Goal: Transaction & Acquisition: Purchase product/service

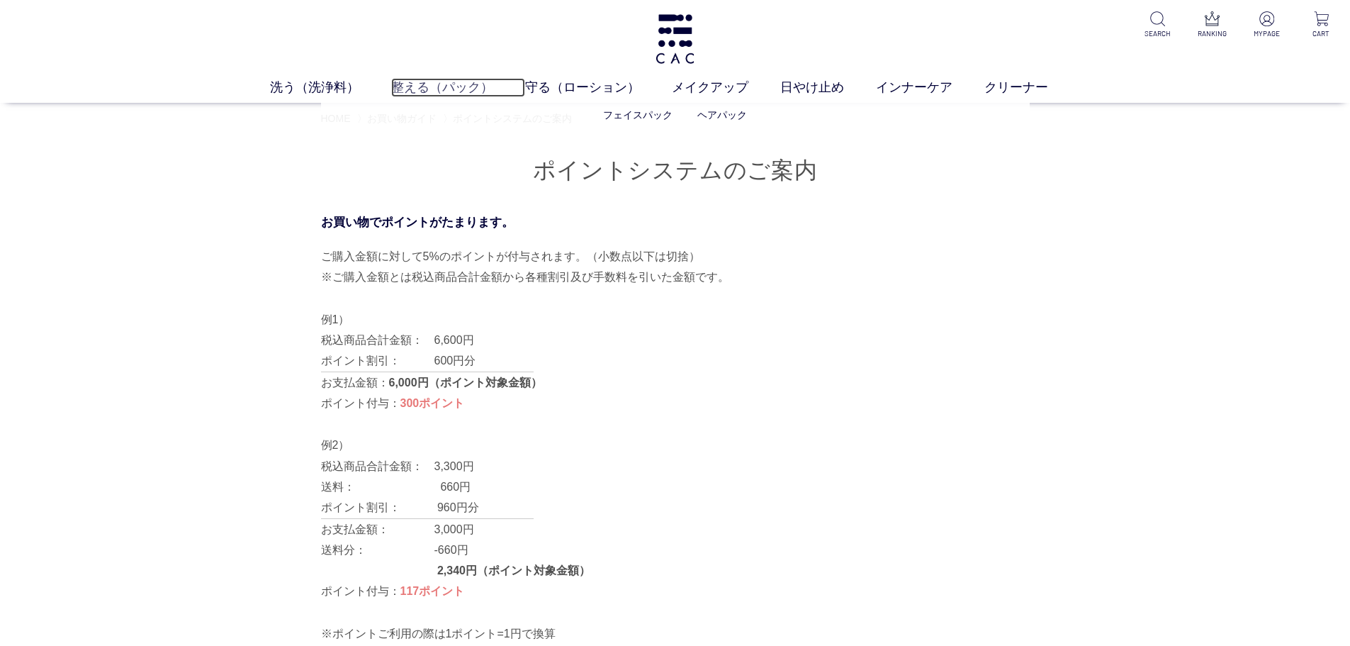
click at [429, 85] on link "整える（パック）" at bounding box center [458, 87] width 134 height 19
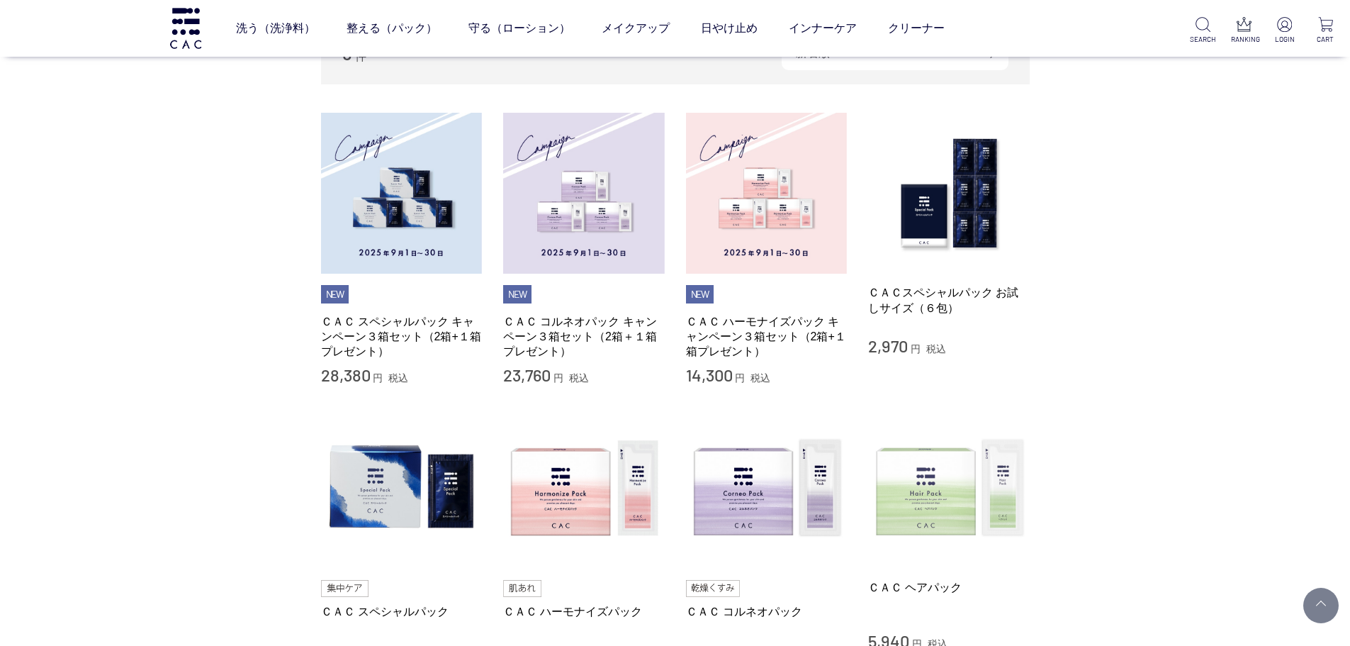
scroll to position [283, 0]
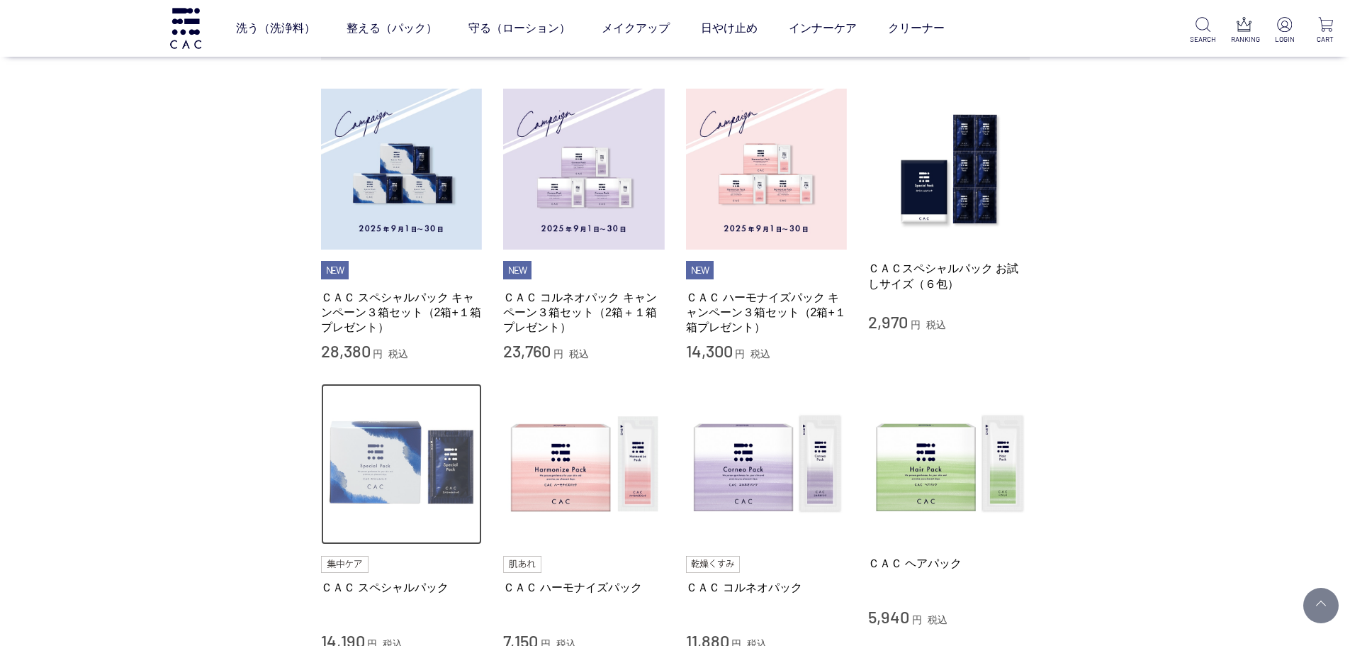
click at [417, 464] on img at bounding box center [402, 464] width 162 height 162
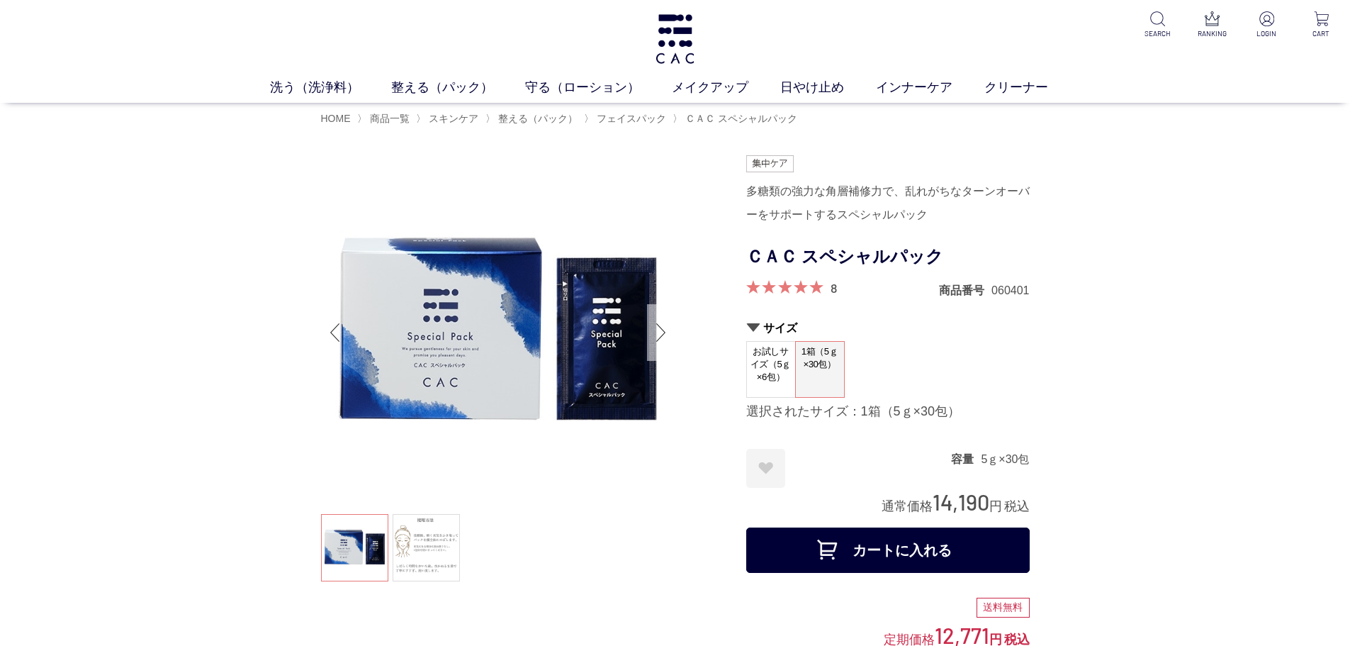
click at [660, 328] on div "Next slide" at bounding box center [661, 332] width 28 height 57
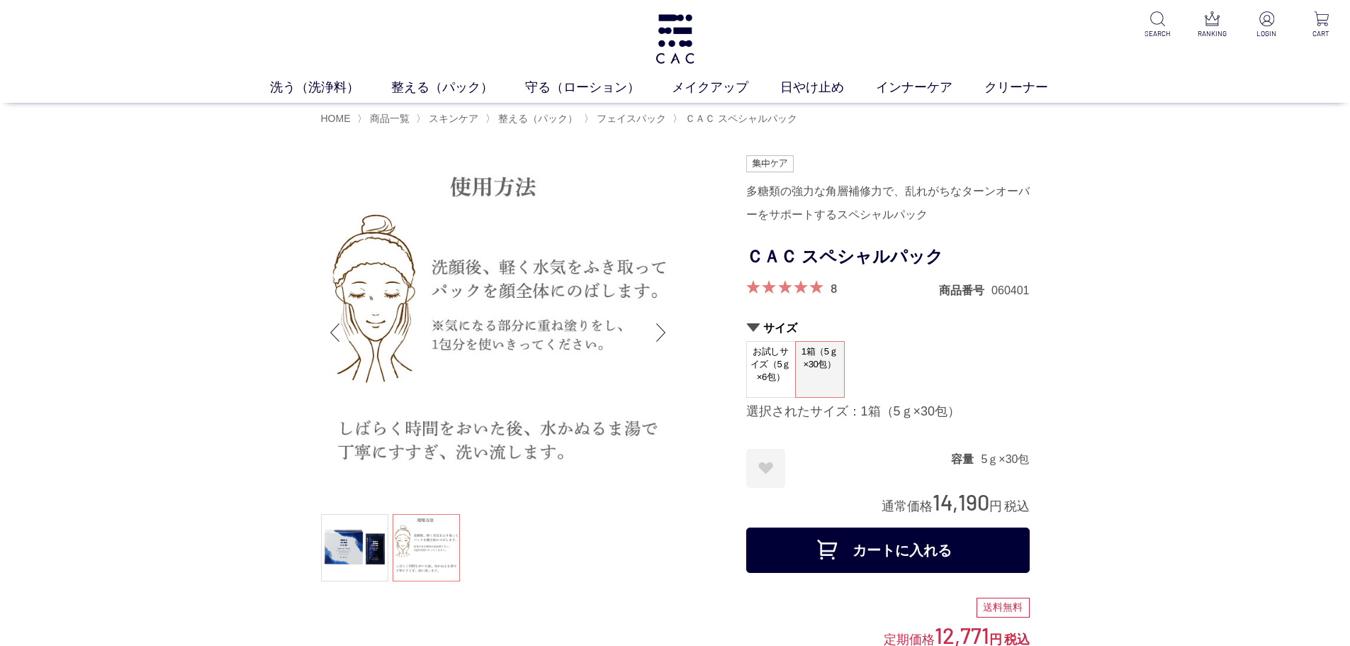
click at [330, 329] on div "Previous slide" at bounding box center [335, 332] width 28 height 57
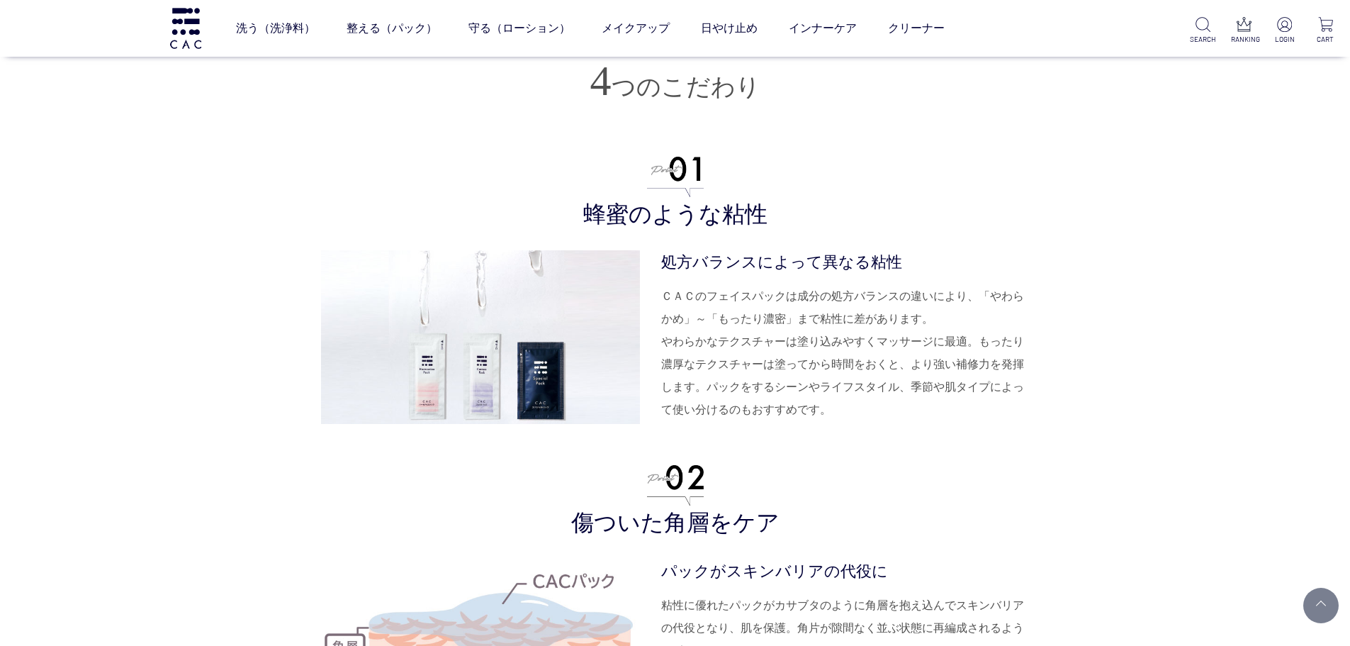
scroll to position [3402, 0]
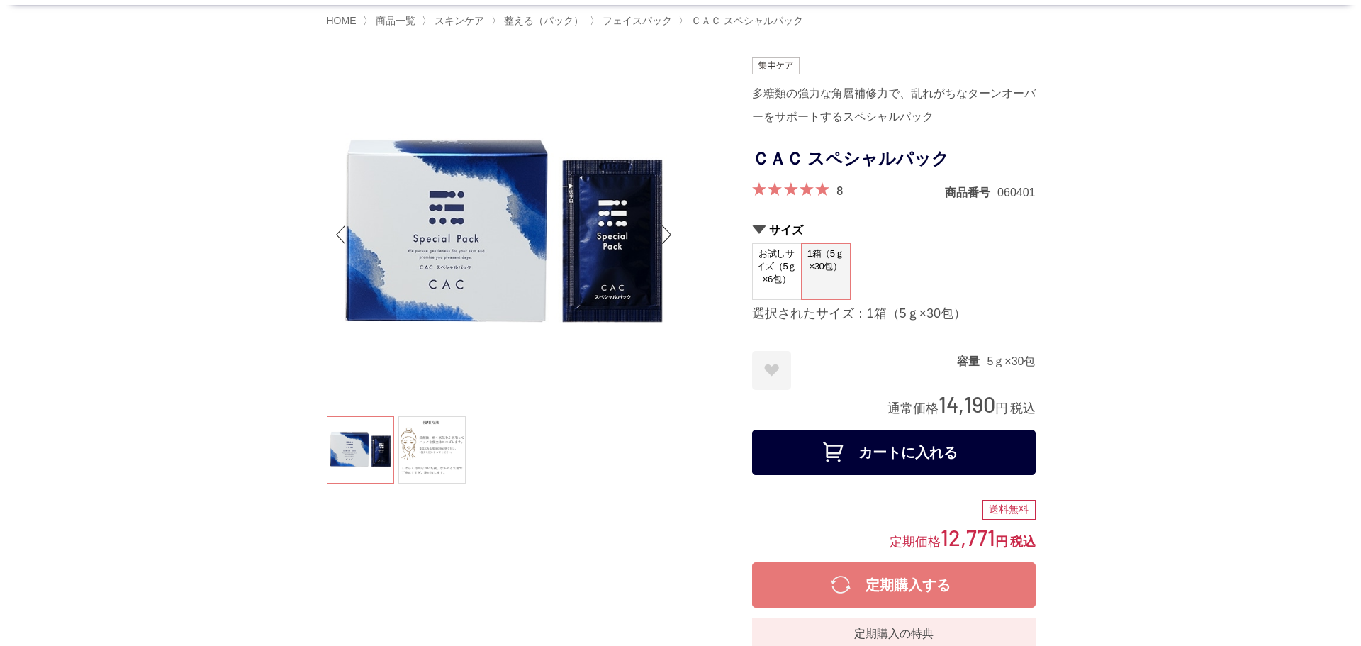
scroll to position [0, 0]
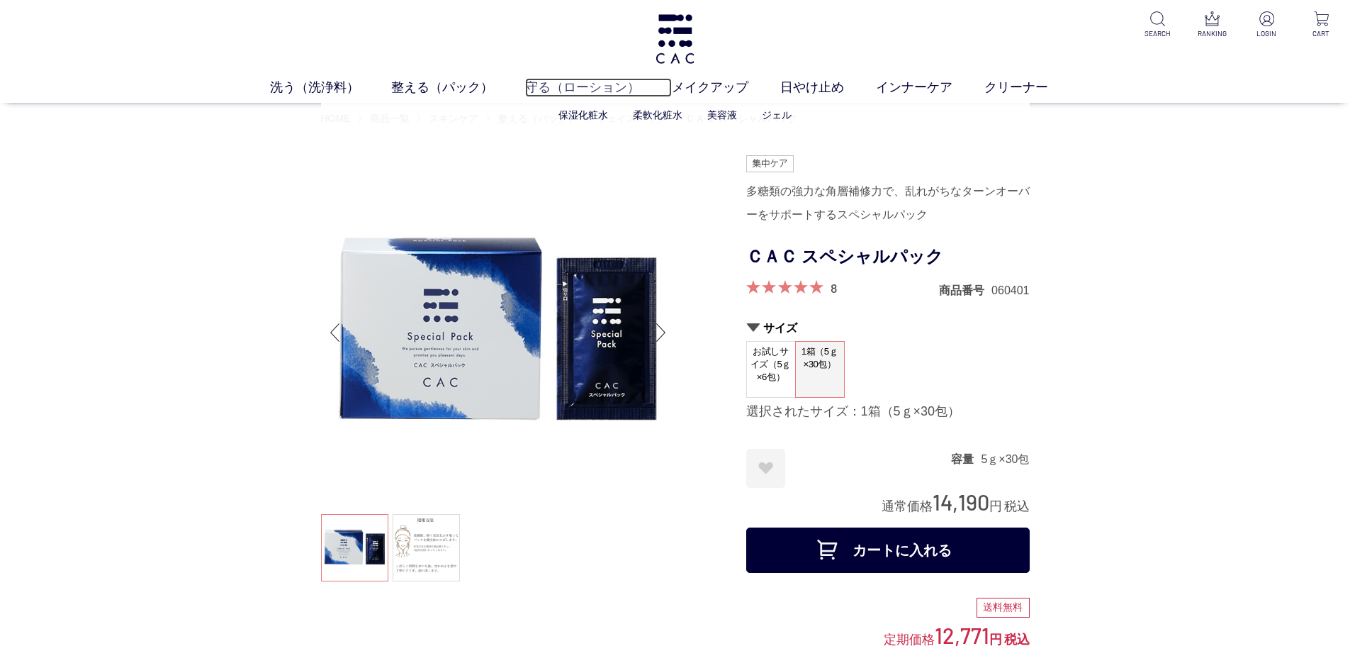
click at [591, 95] on link "守る（ローション）" at bounding box center [598, 87] width 147 height 19
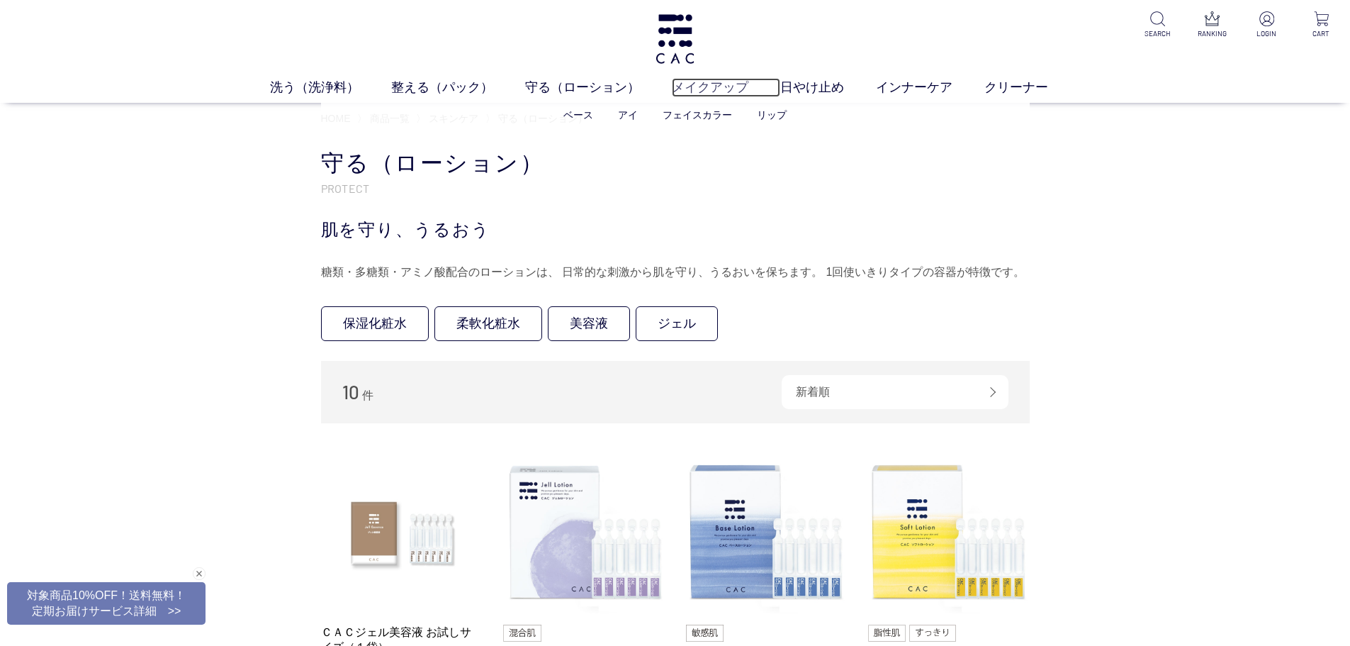
click at [712, 89] on link "メイクアップ" at bounding box center [726, 87] width 108 height 19
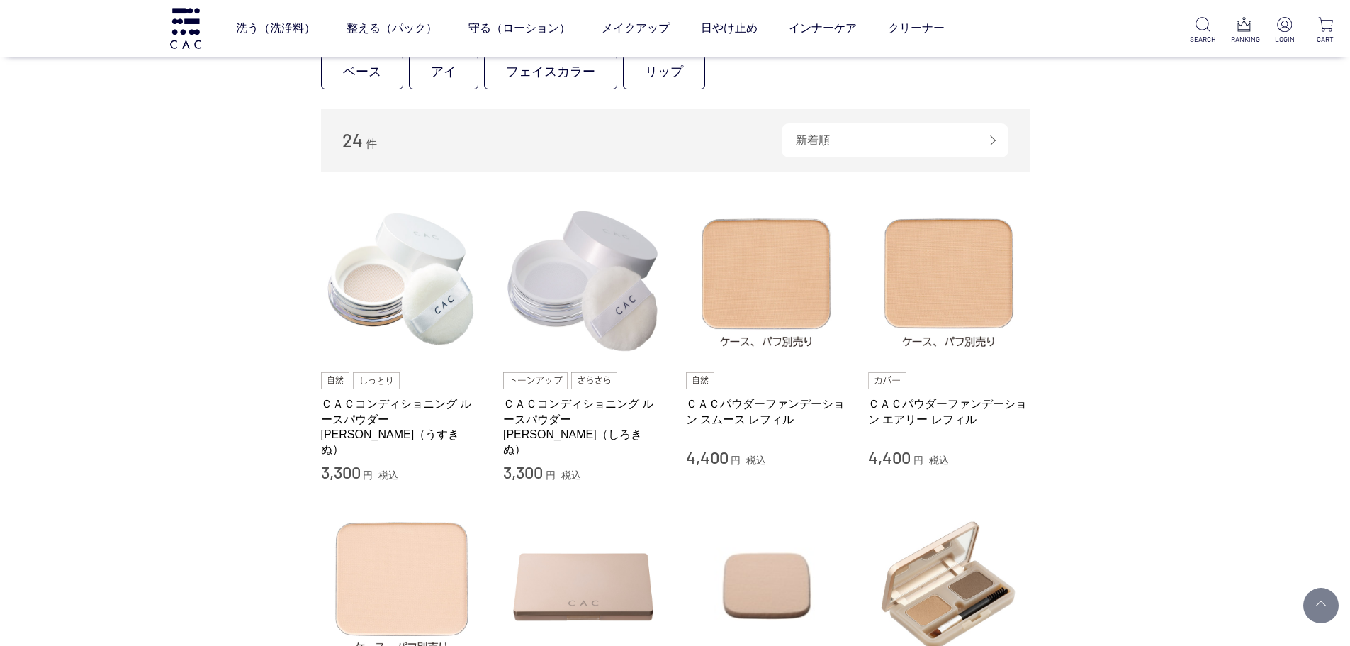
scroll to position [425, 0]
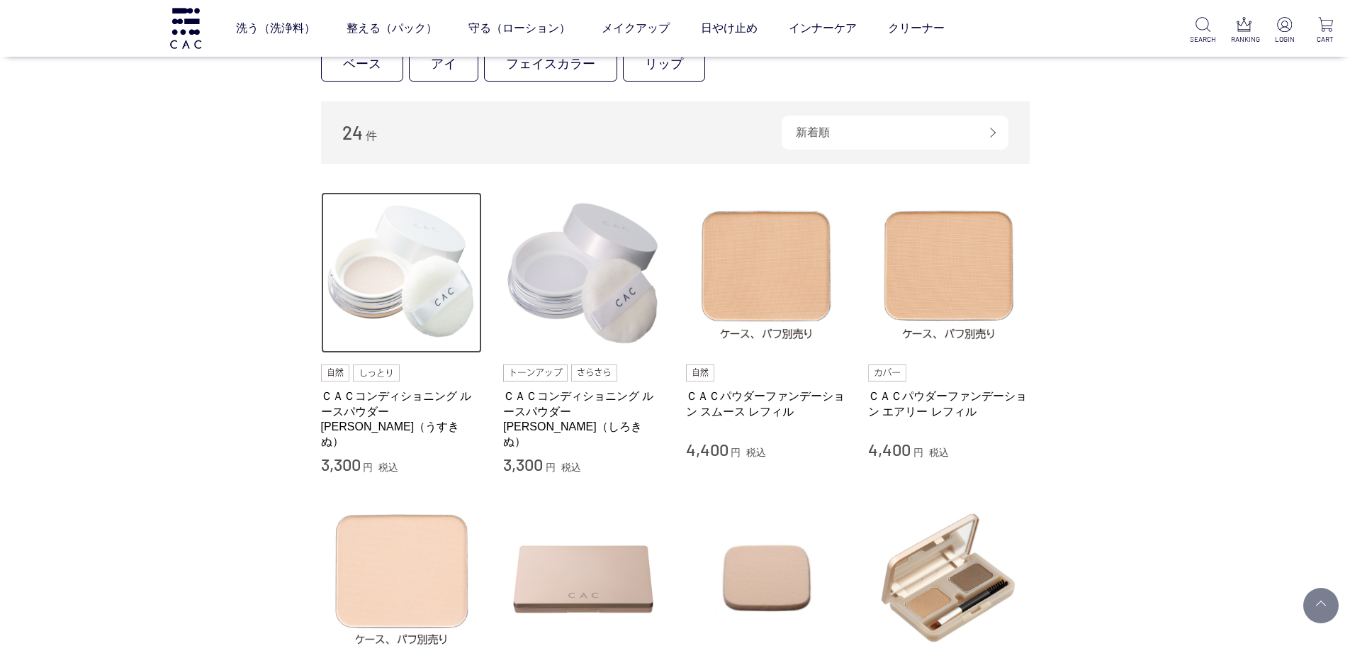
click at [422, 343] on img at bounding box center [402, 273] width 162 height 162
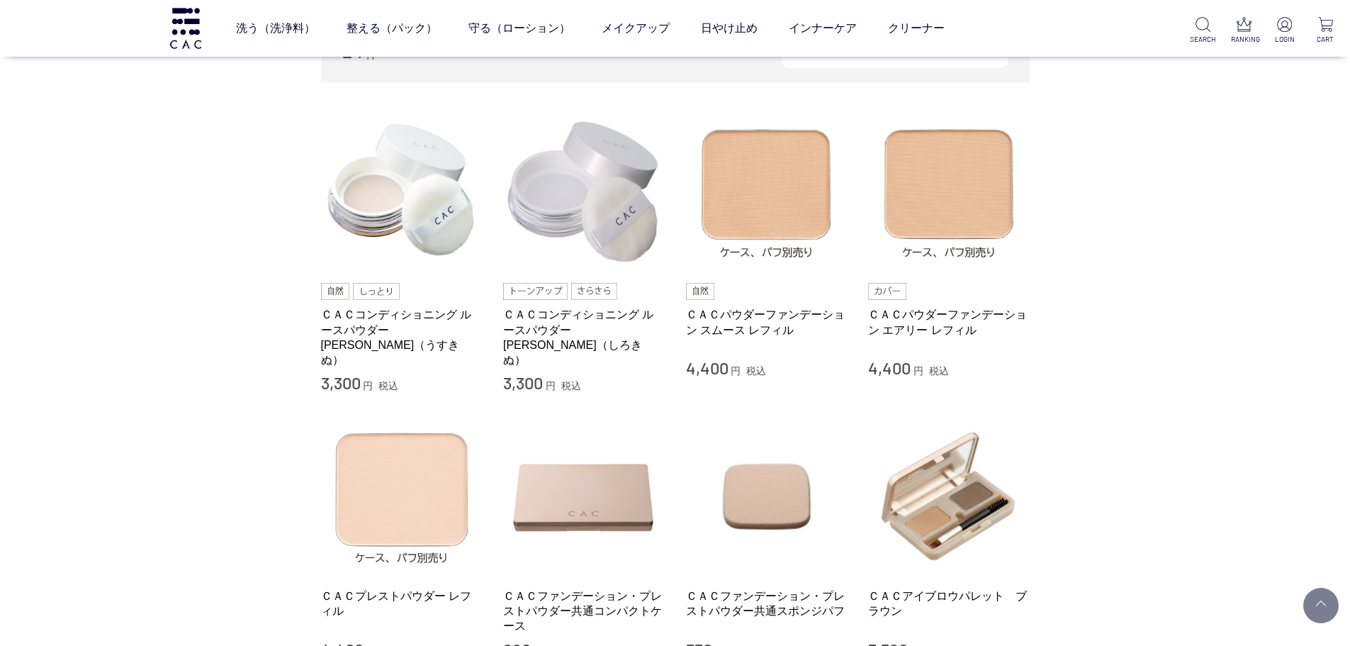
scroll to position [709, 0]
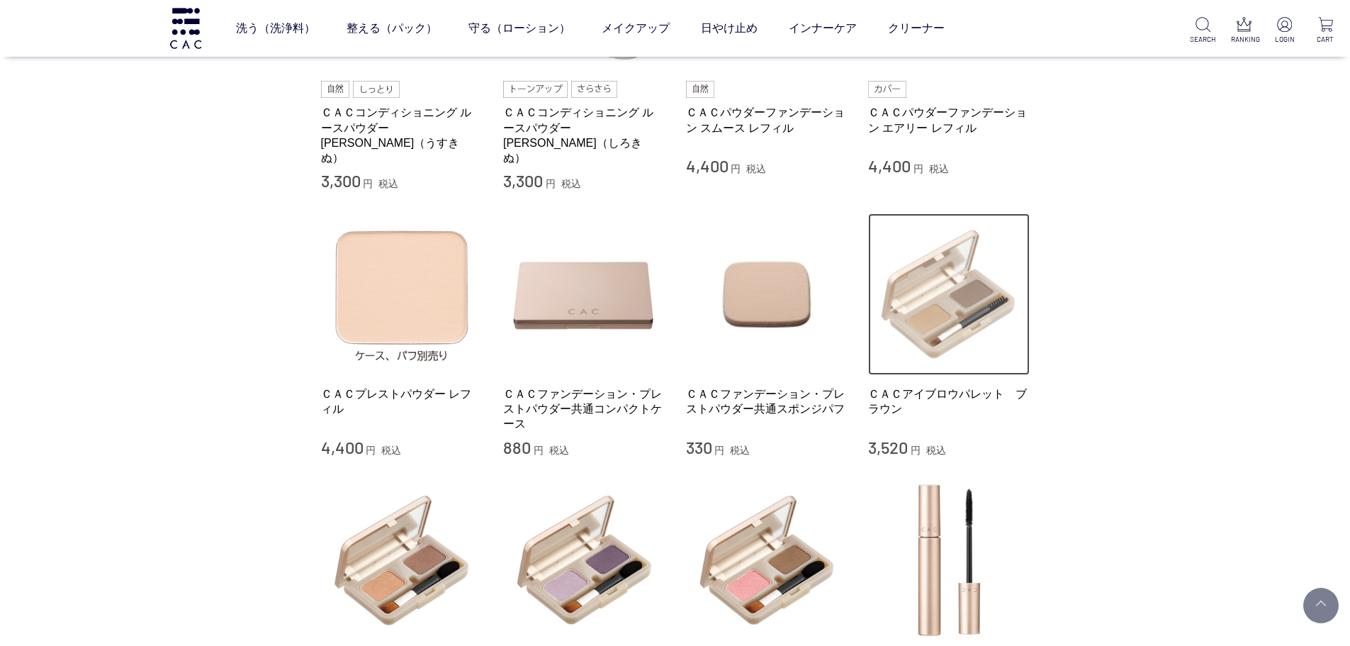
click at [979, 334] on img at bounding box center [949, 294] width 162 height 162
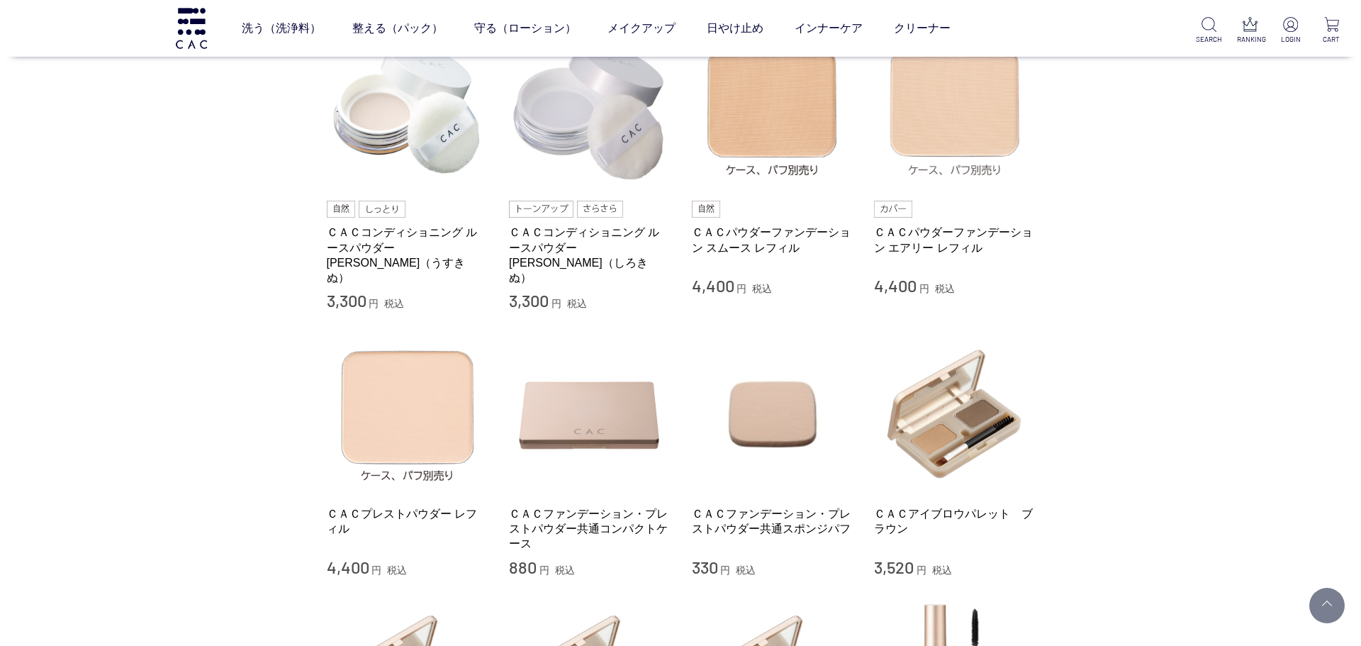
scroll to position [567, 0]
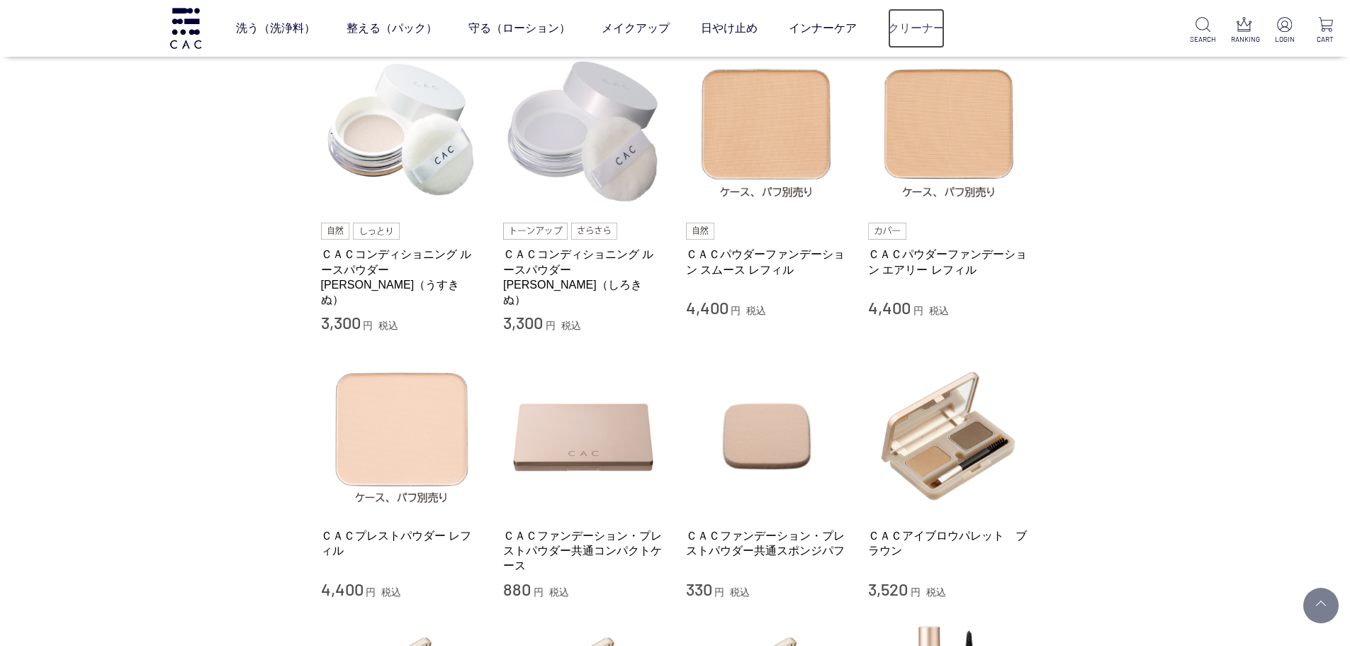
click at [904, 23] on link "クリーナー" at bounding box center [916, 29] width 57 height 40
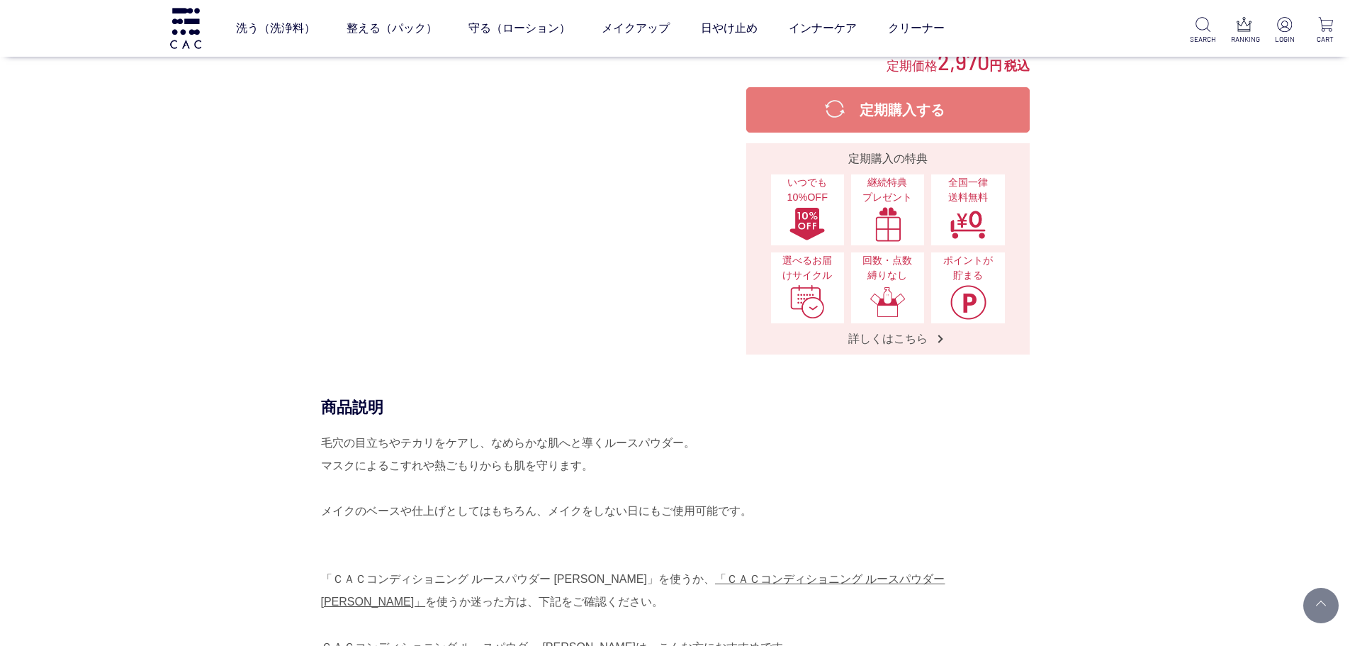
scroll to position [354, 0]
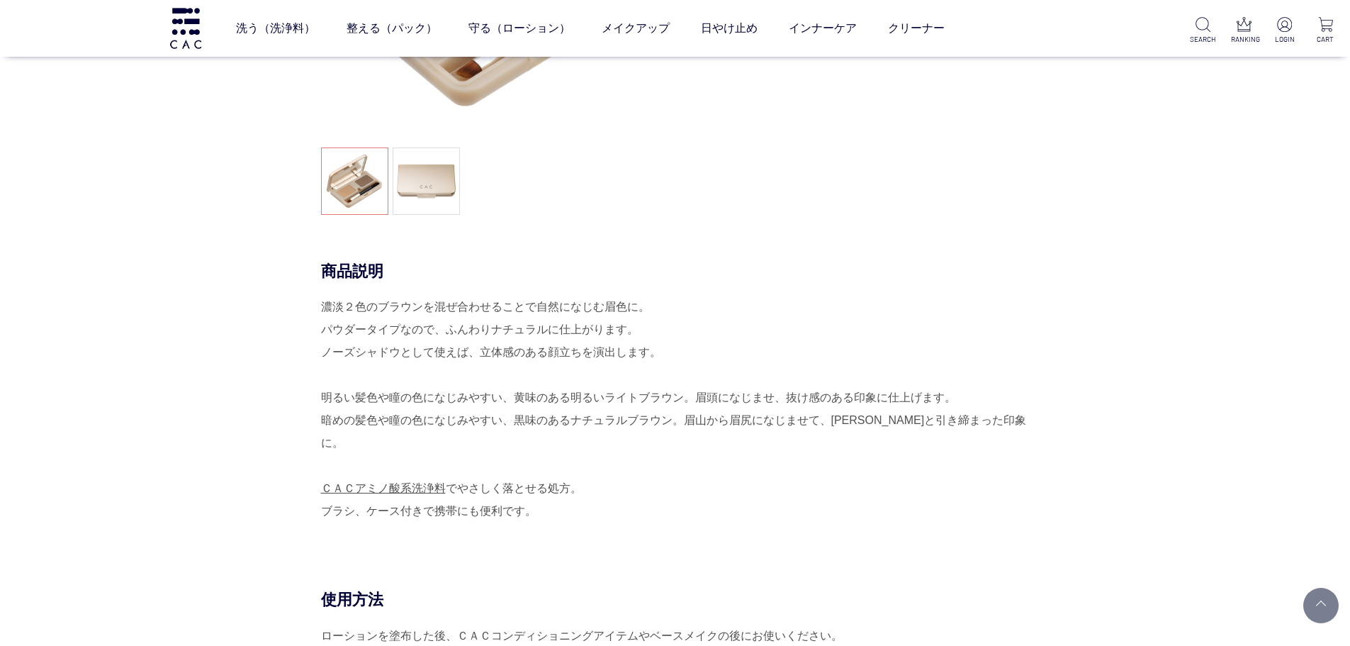
scroll to position [142, 0]
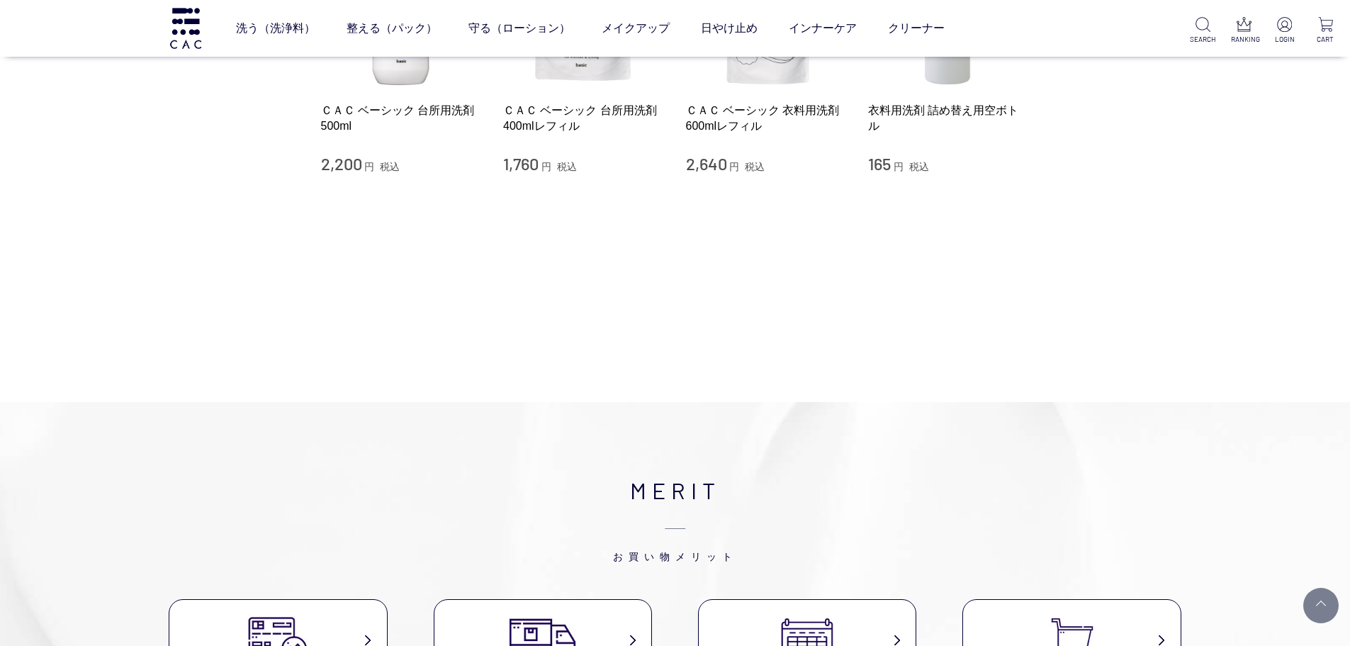
scroll to position [142, 0]
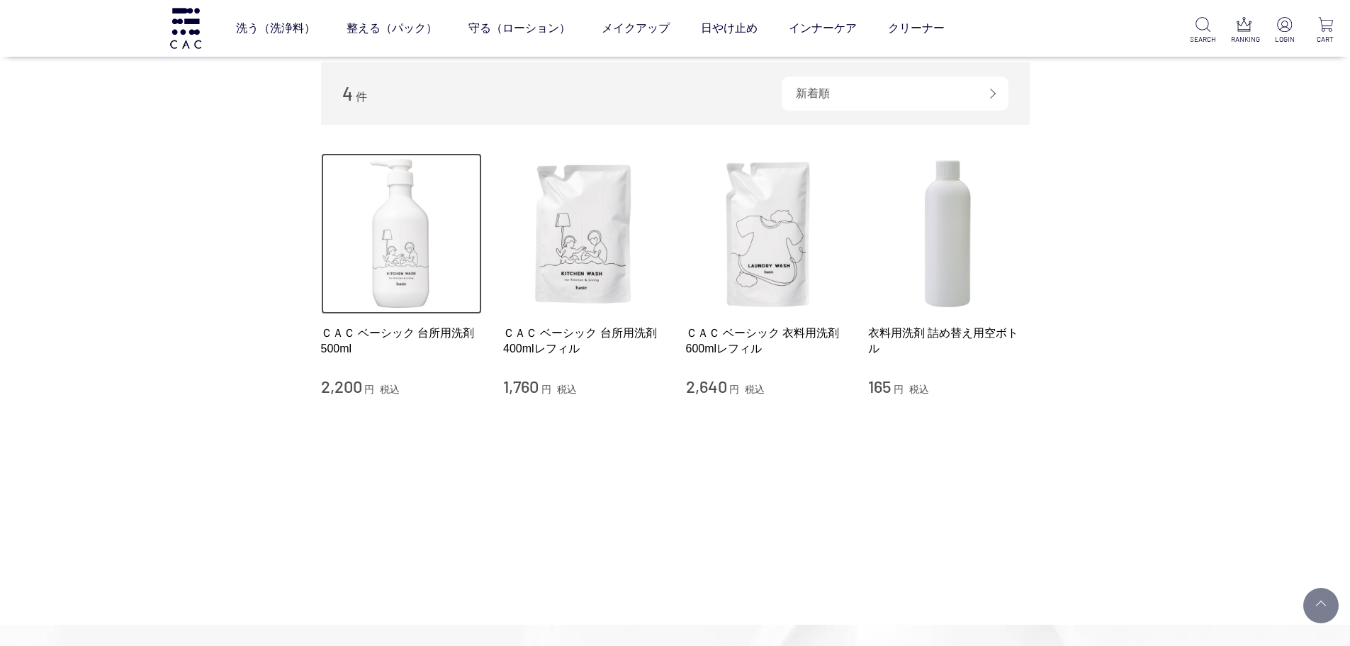
click at [419, 277] on img at bounding box center [402, 234] width 162 height 162
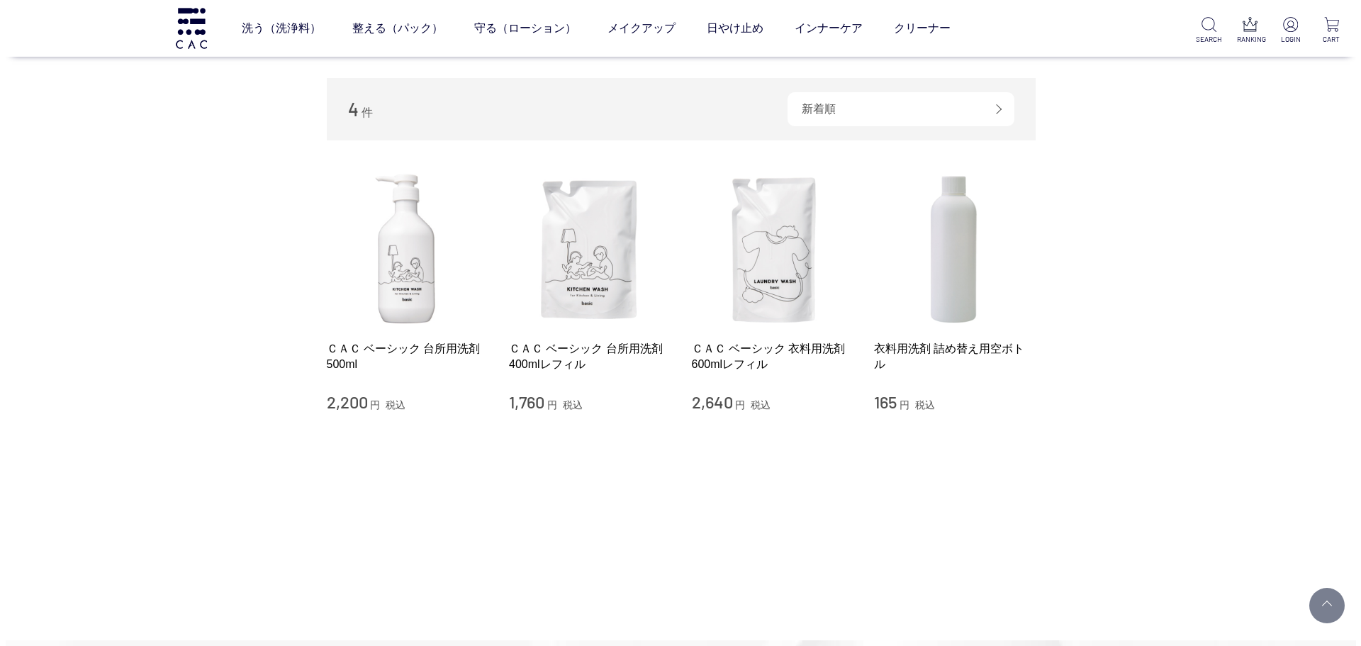
scroll to position [0, 0]
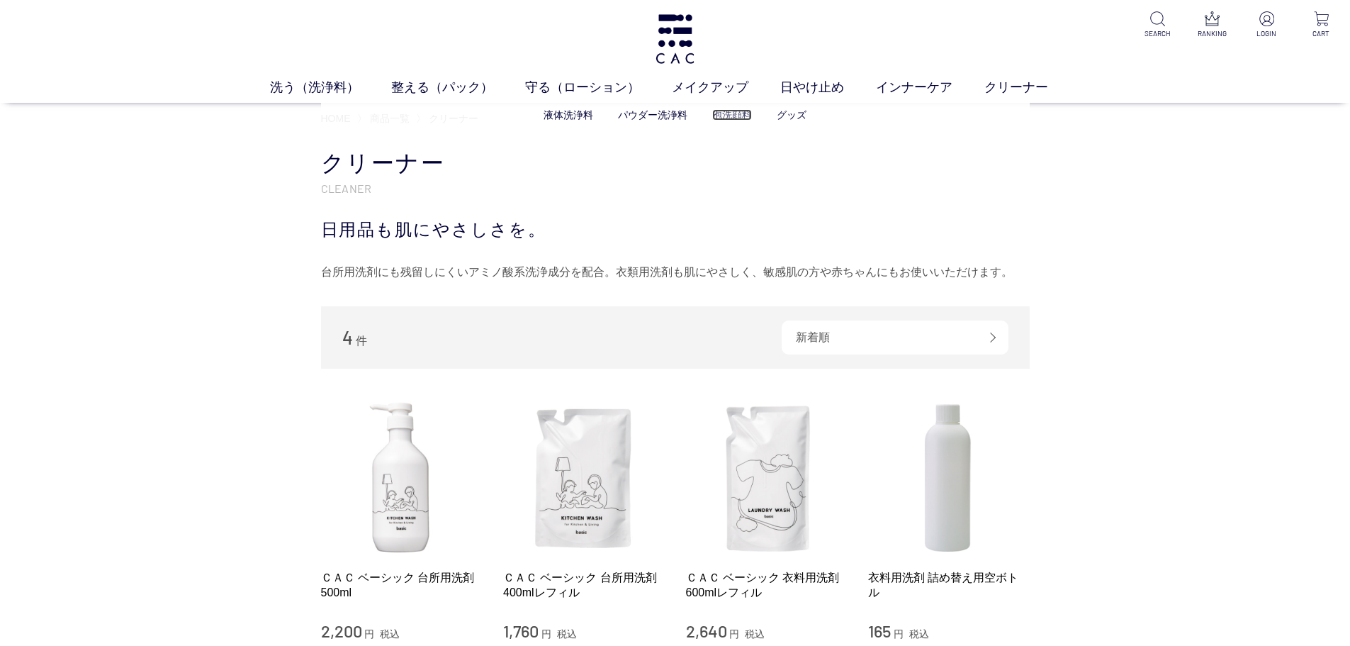
click at [732, 113] on link "泡洗顔料" at bounding box center [732, 114] width 40 height 11
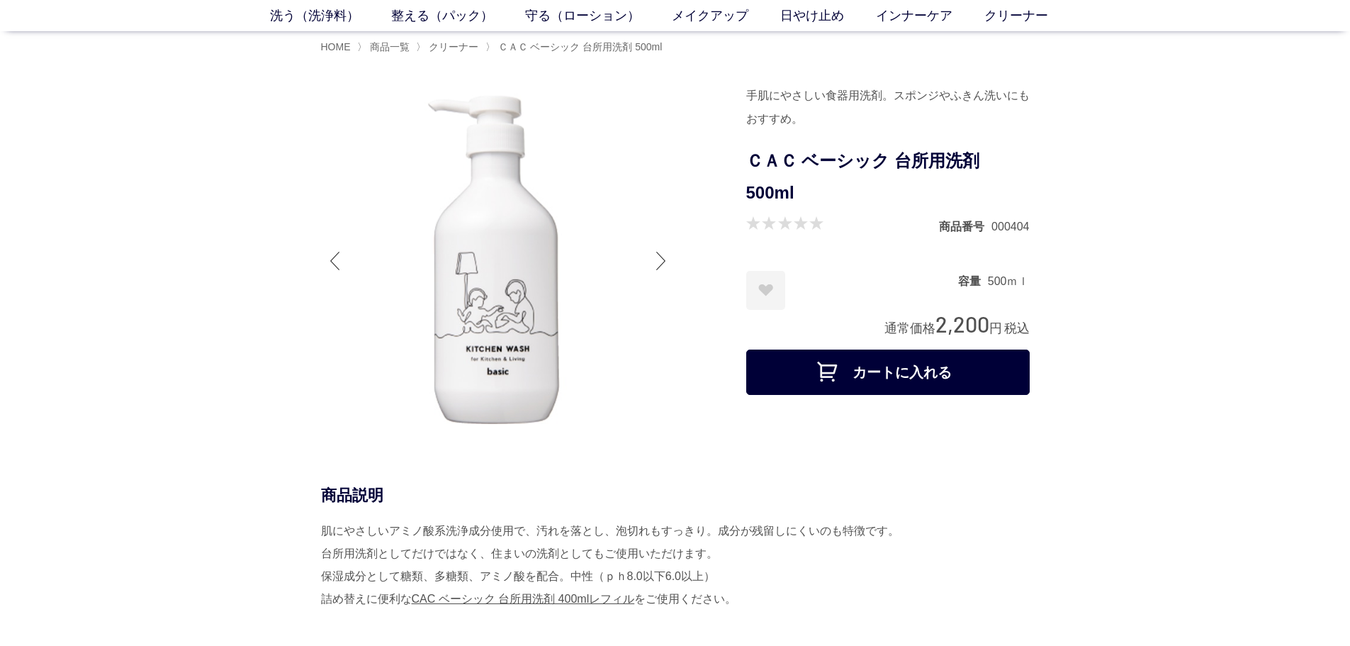
scroll to position [71, 0]
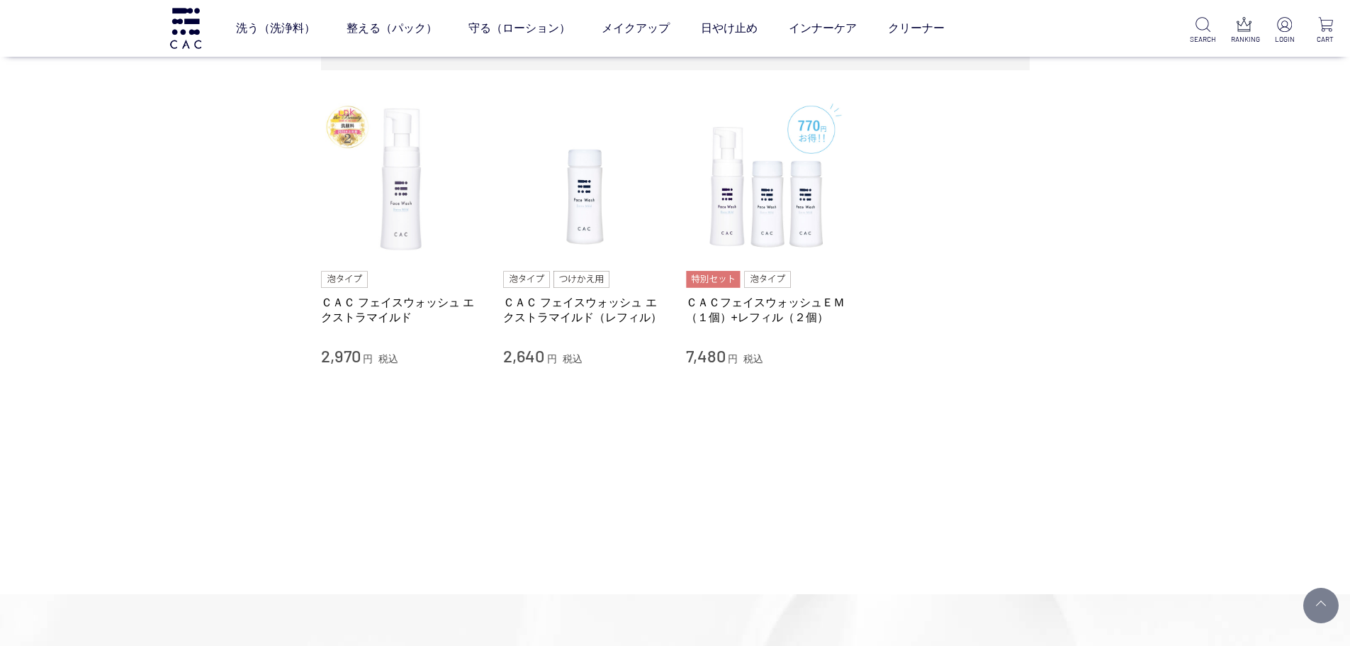
scroll to position [71, 0]
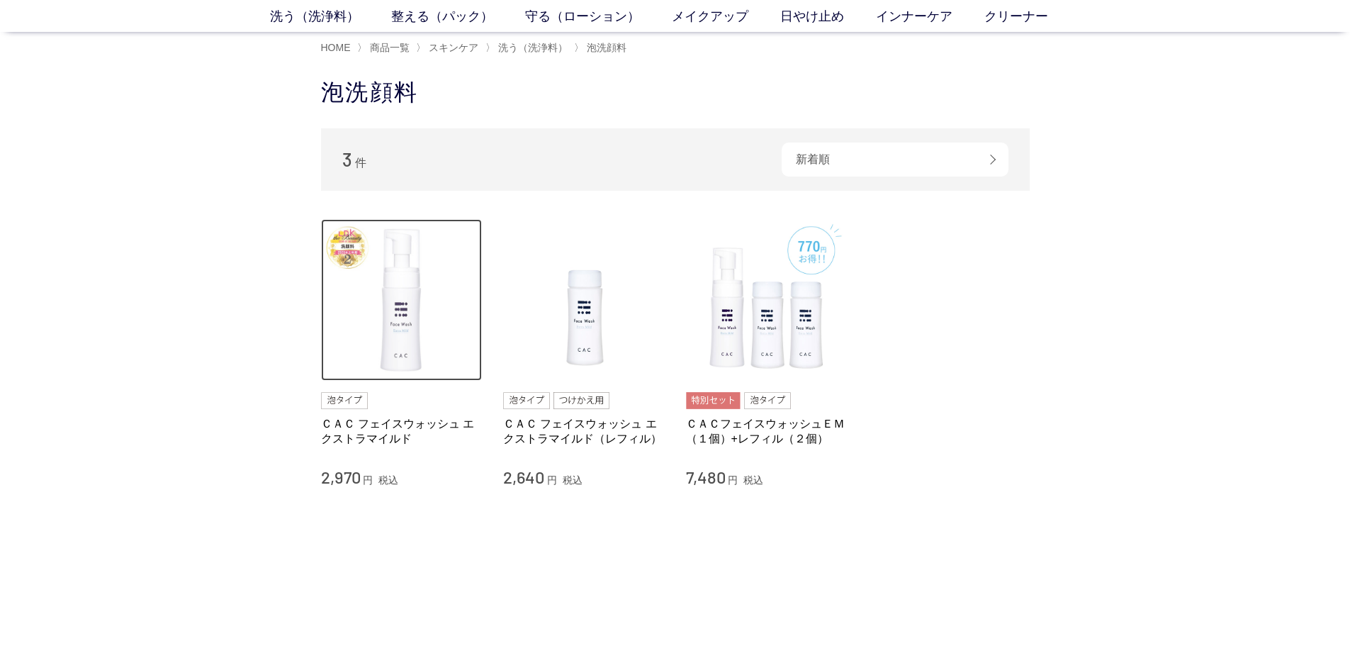
click at [386, 360] on img at bounding box center [402, 300] width 162 height 162
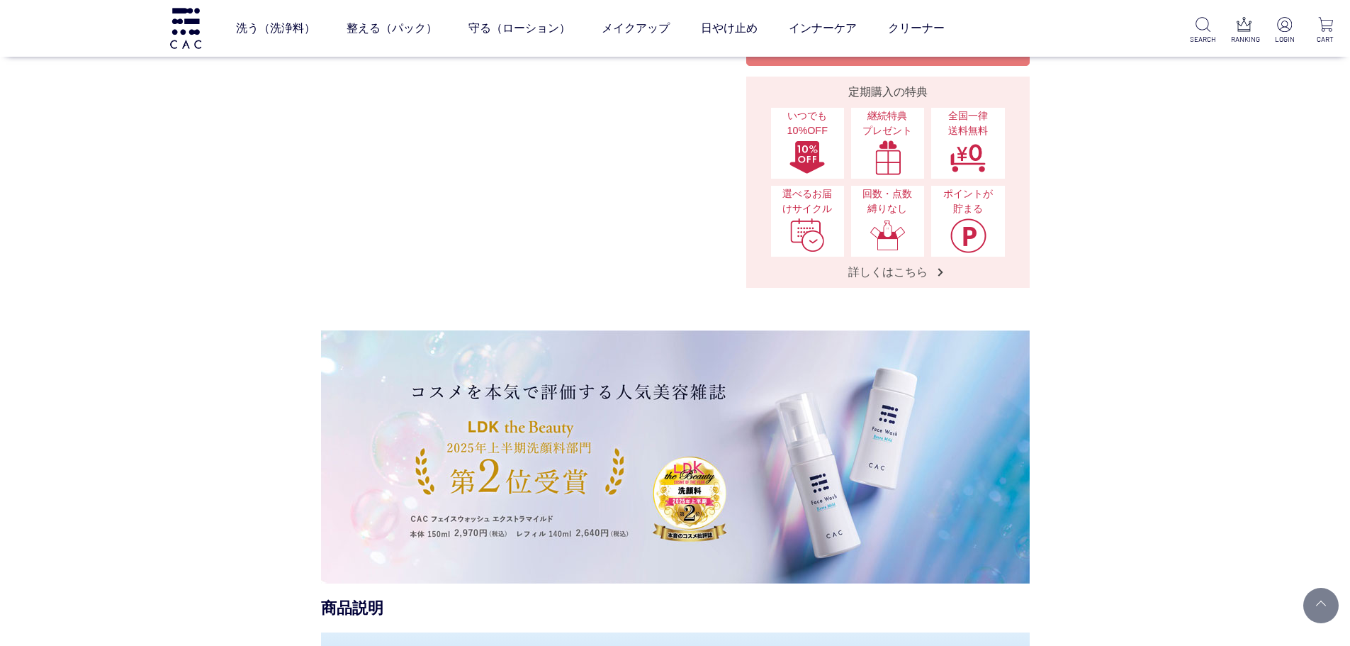
scroll to position [709, 0]
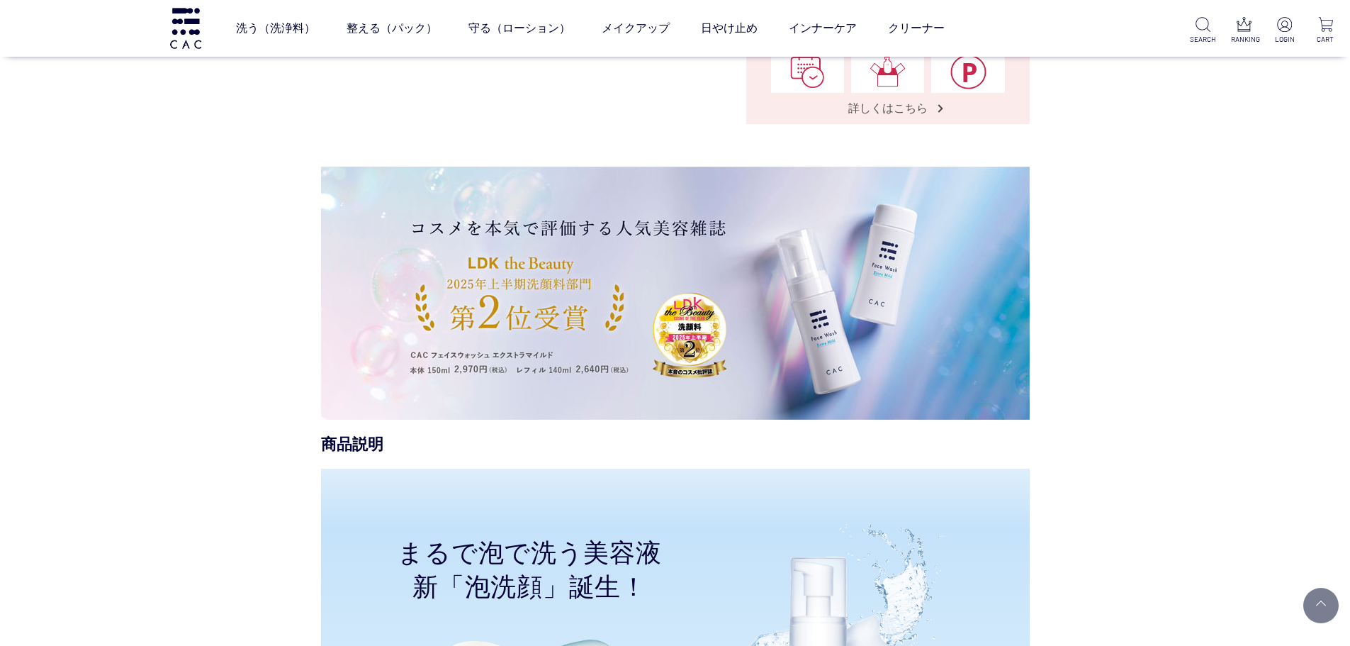
click at [737, 334] on img at bounding box center [675, 293] width 709 height 253
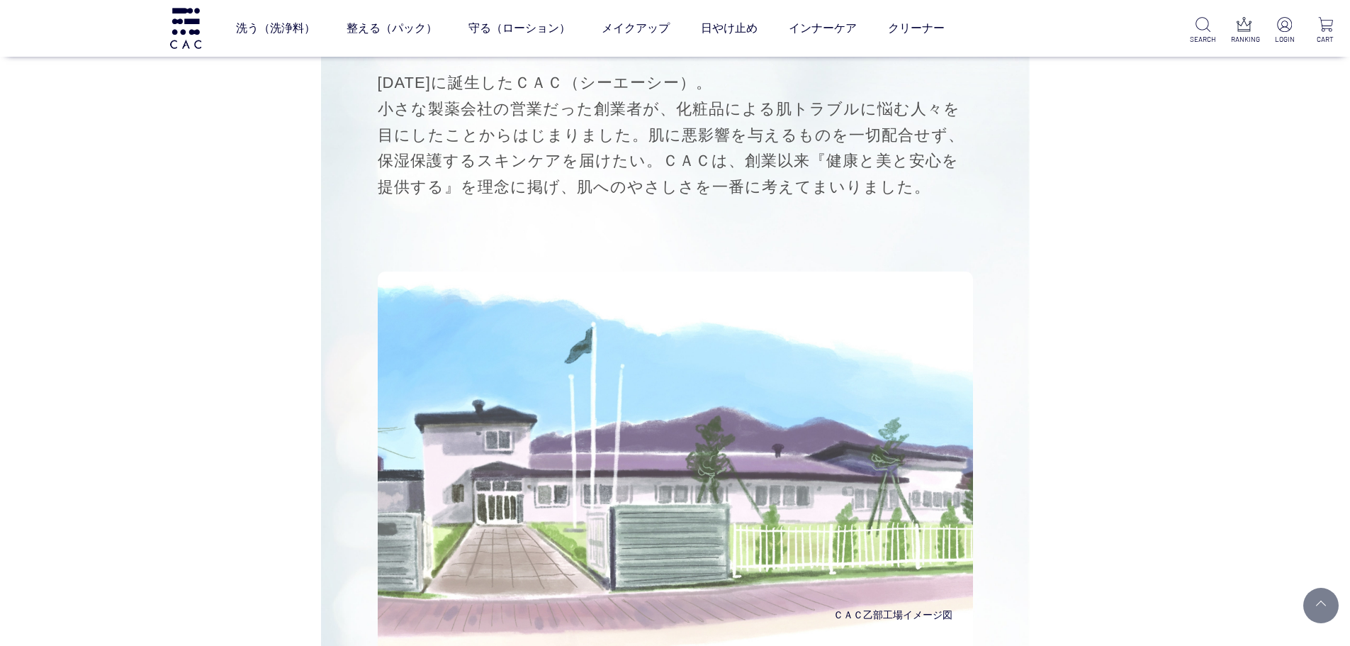
scroll to position [9850, 0]
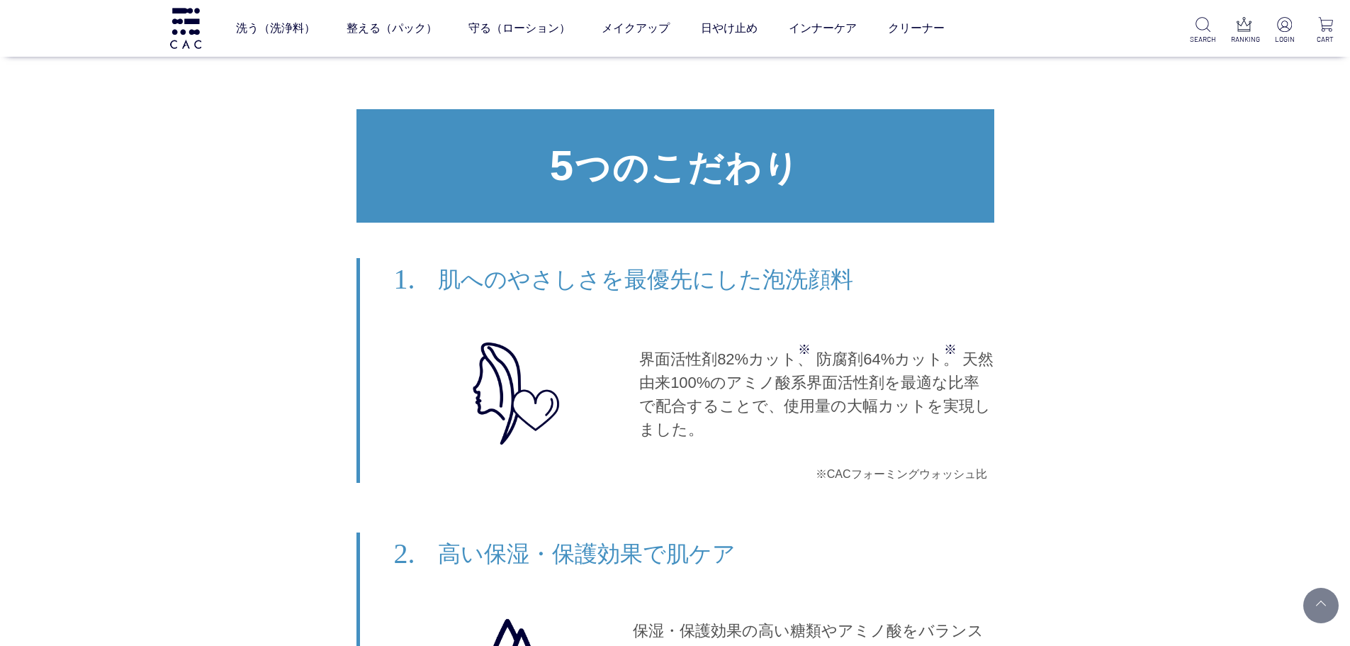
scroll to position [6732, 0]
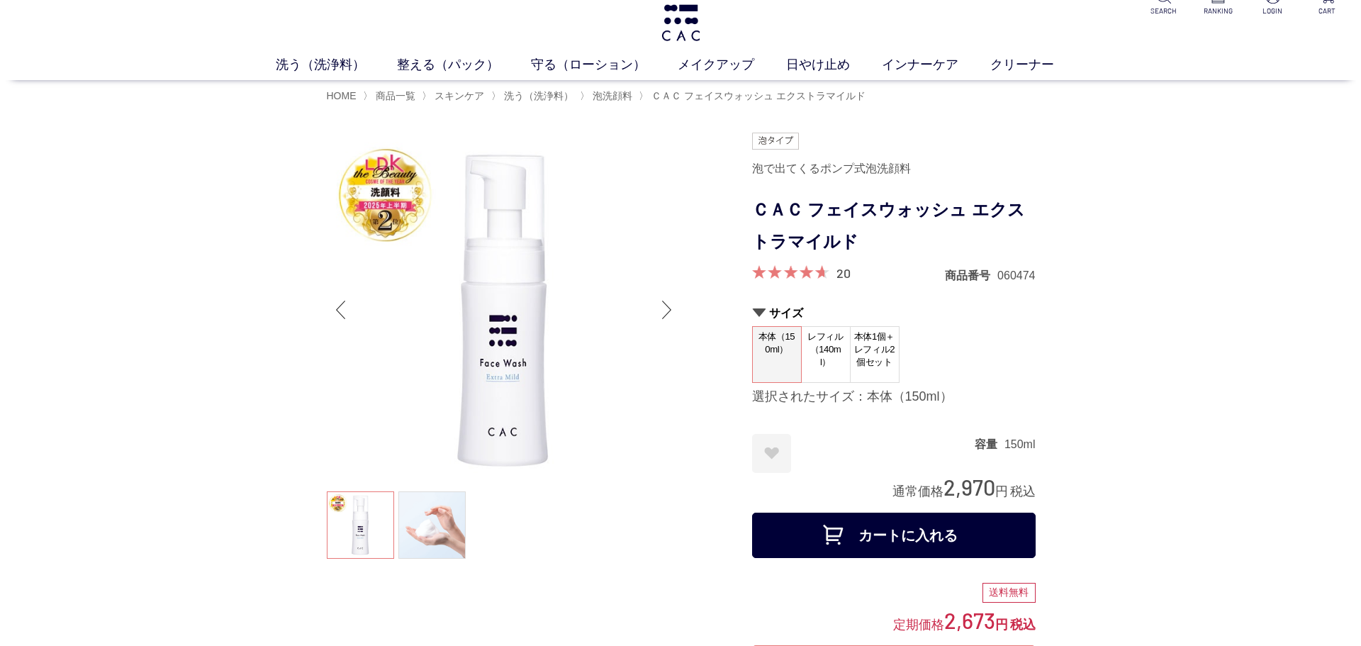
scroll to position [0, 0]
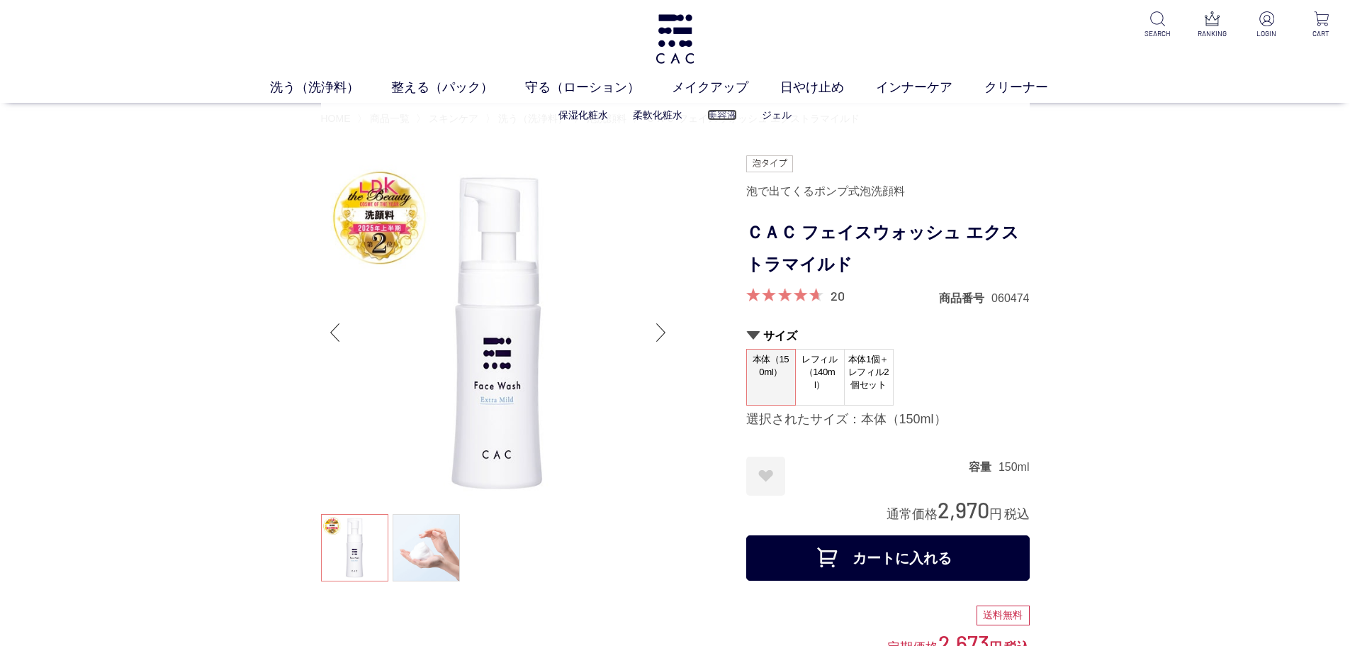
click at [729, 110] on link "美容液" at bounding box center [722, 114] width 30 height 11
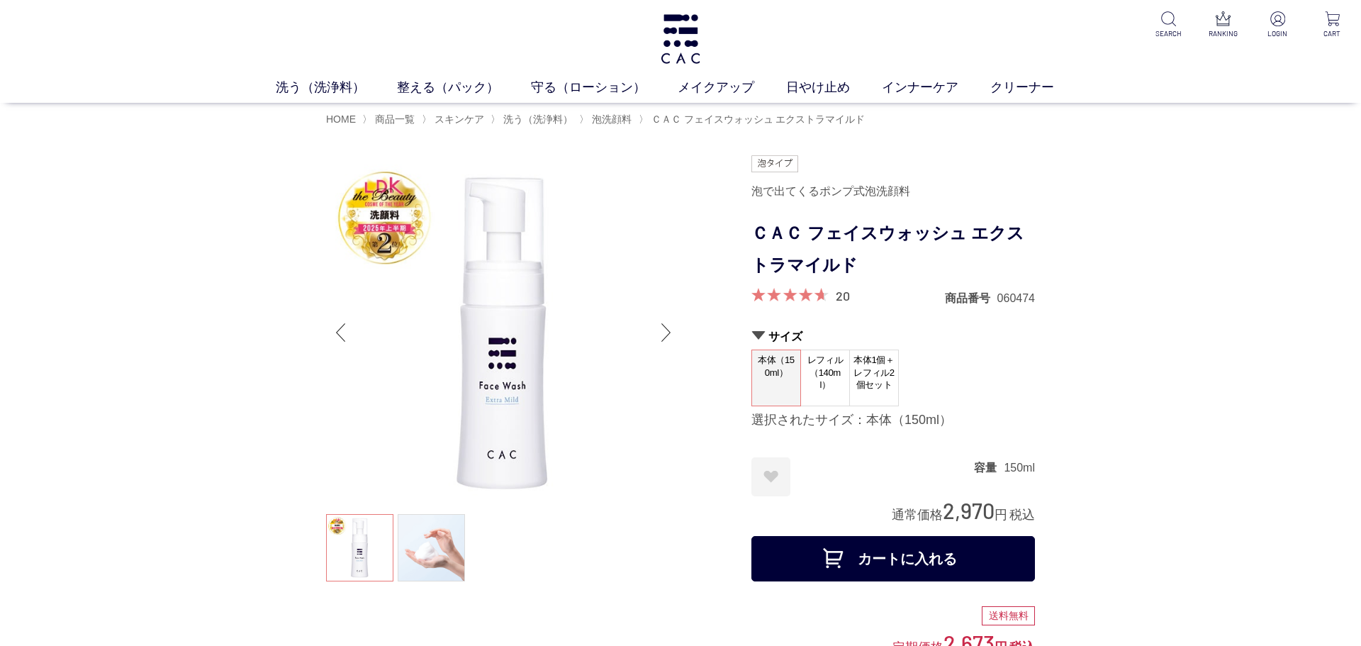
click at [685, 585] on div at bounding box center [538, 545] width 425 height 780
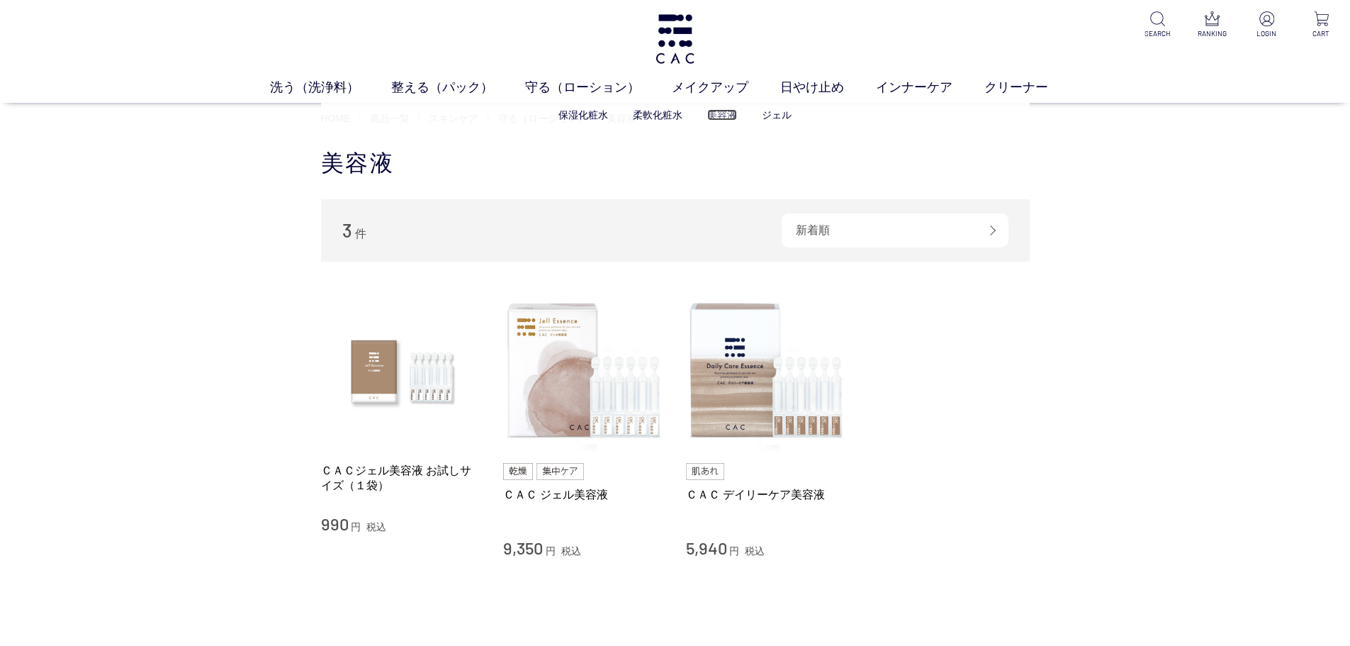
click at [713, 117] on link "美容液" at bounding box center [722, 114] width 30 height 11
click at [776, 114] on link "ジェル" at bounding box center [777, 114] width 30 height 11
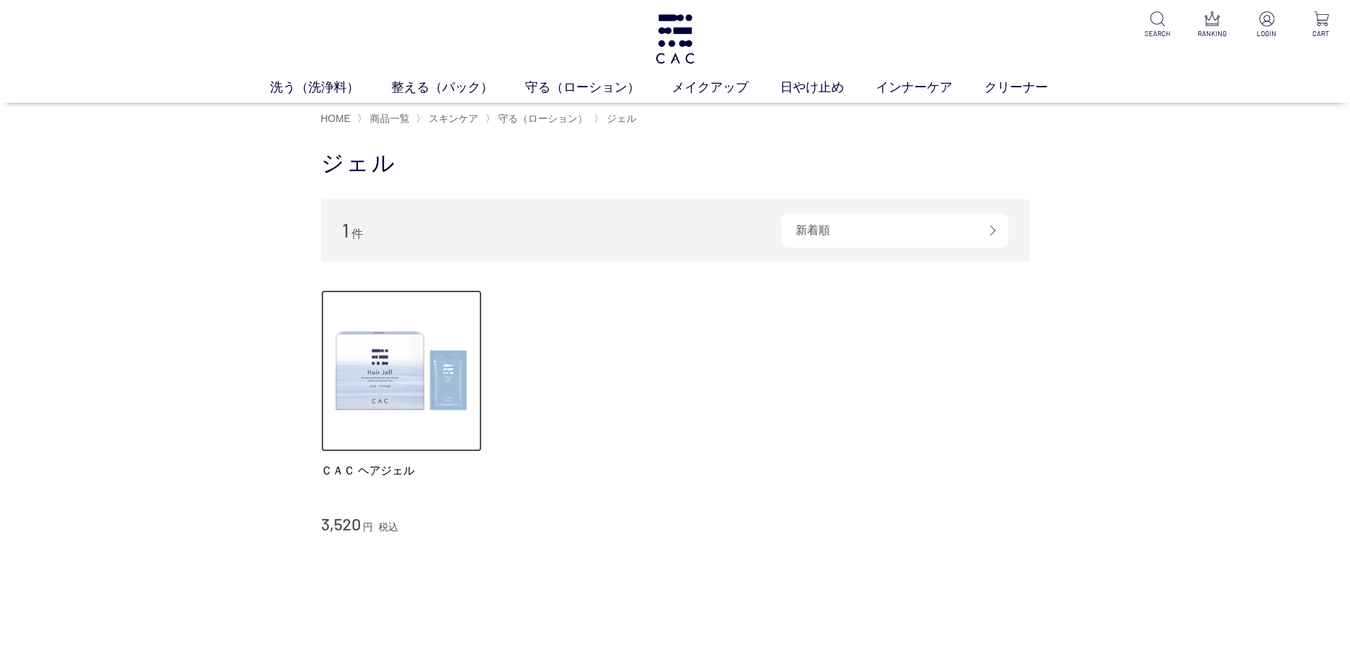
click at [368, 371] on img at bounding box center [402, 371] width 162 height 162
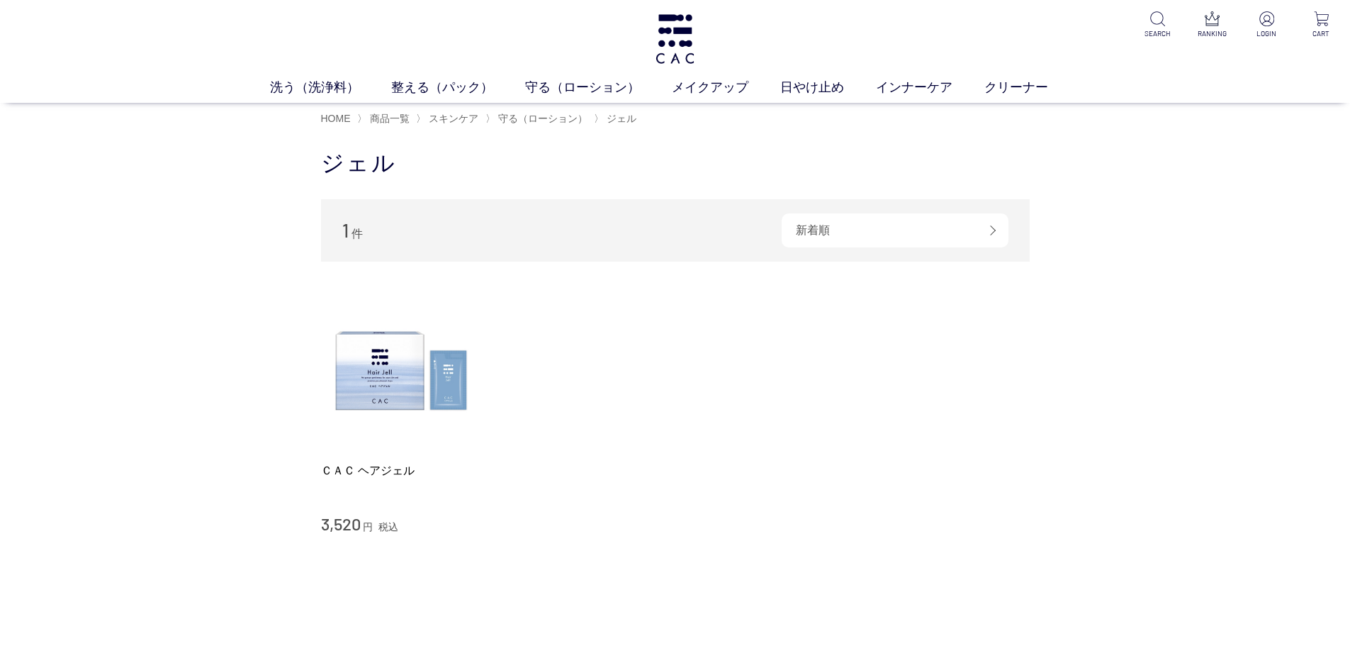
scroll to position [71, 0]
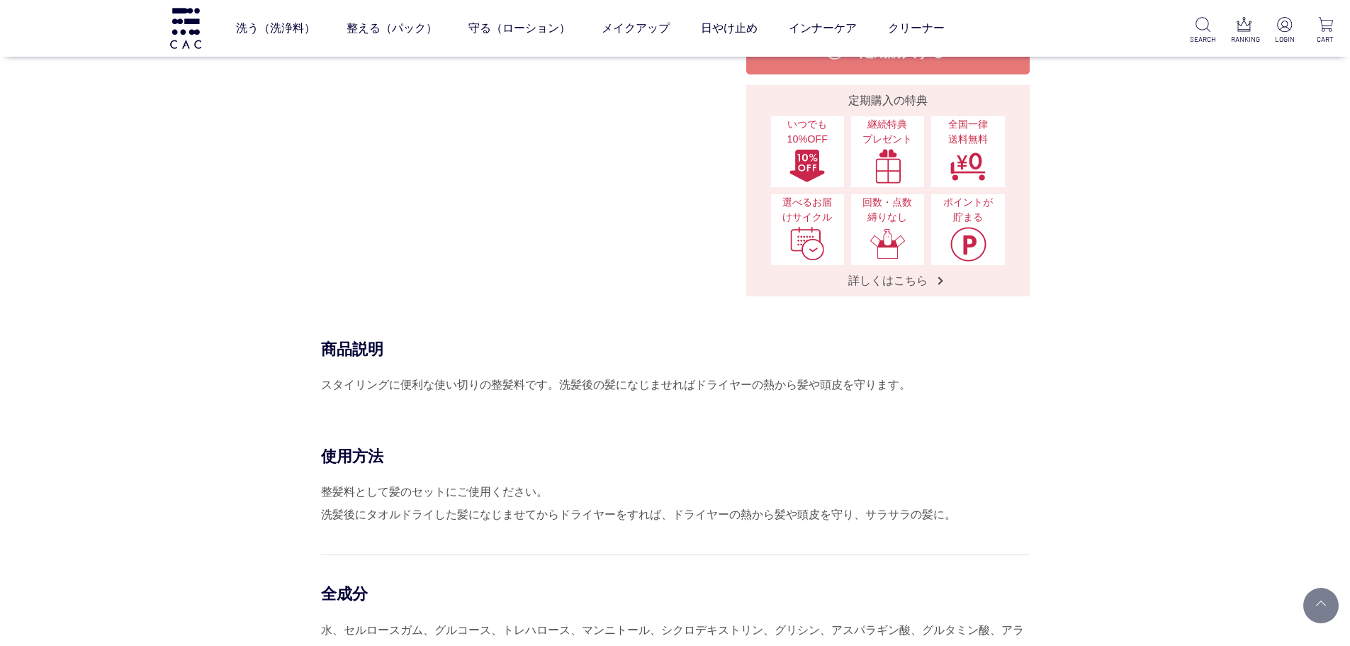
scroll to position [283, 0]
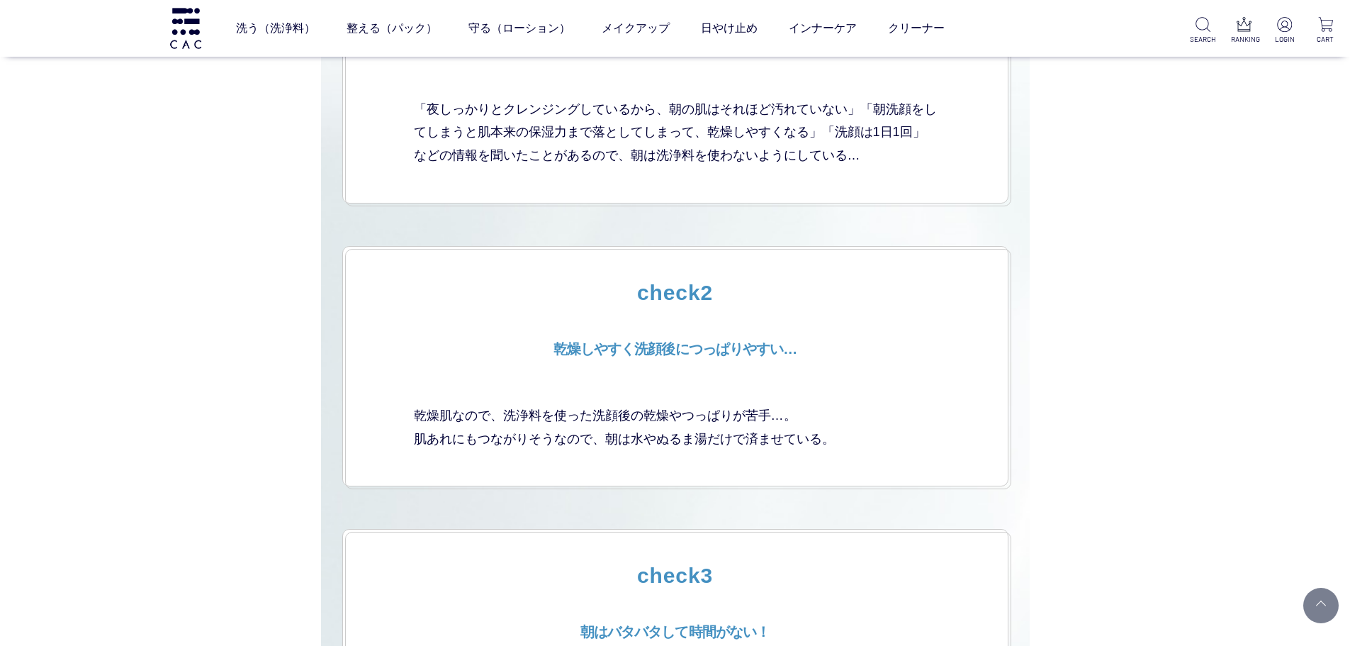
scroll to position [2906, 0]
click at [193, 18] on img at bounding box center [185, 28] width 35 height 40
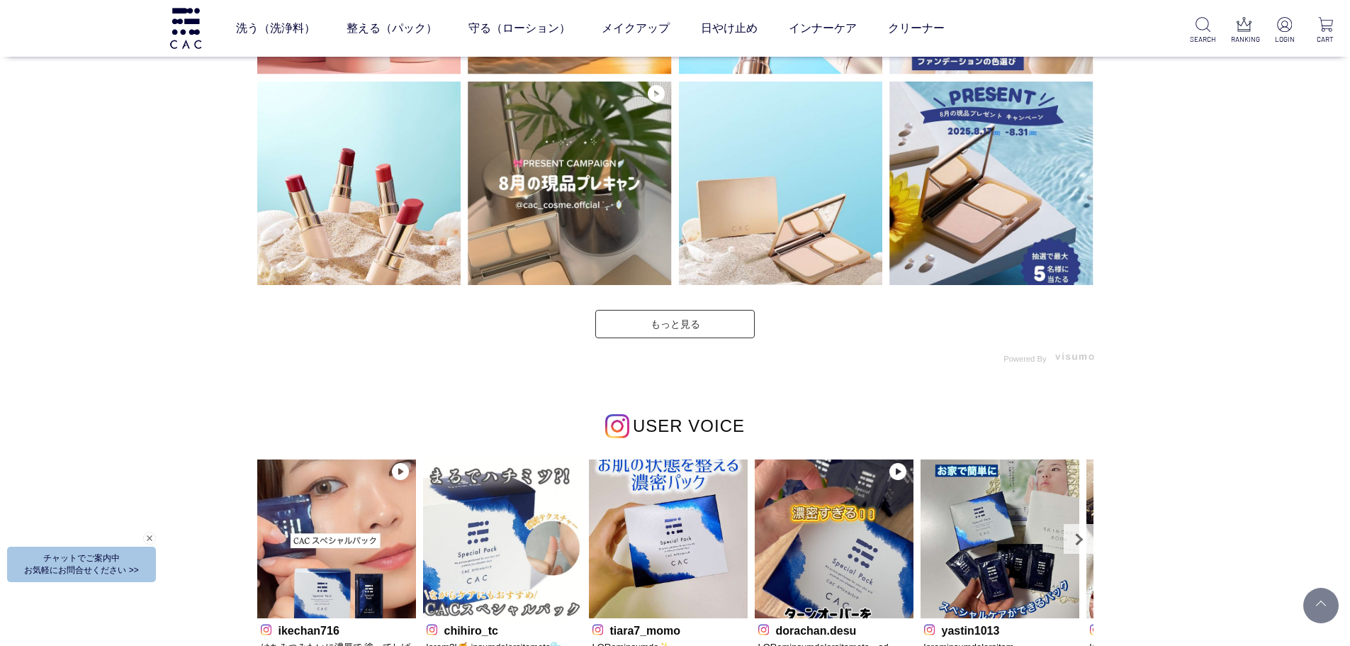
scroll to position [3969, 0]
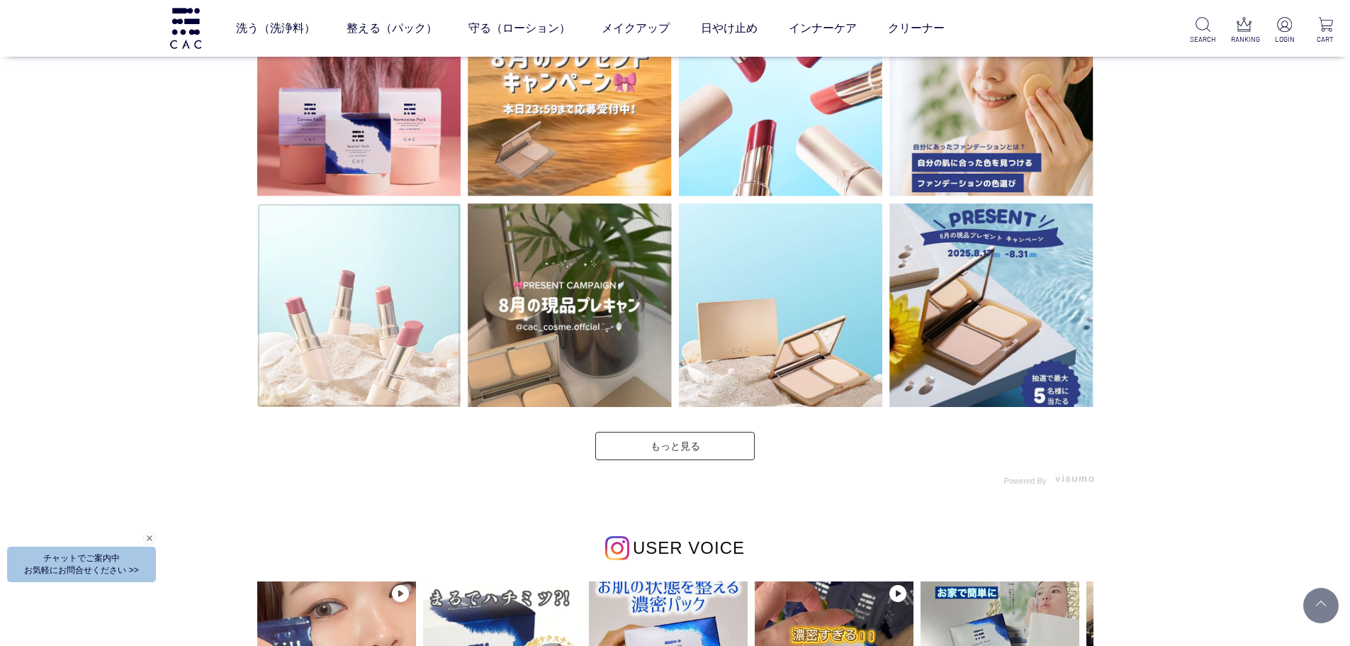
click at [359, 364] on img at bounding box center [359, 305] width 204 height 204
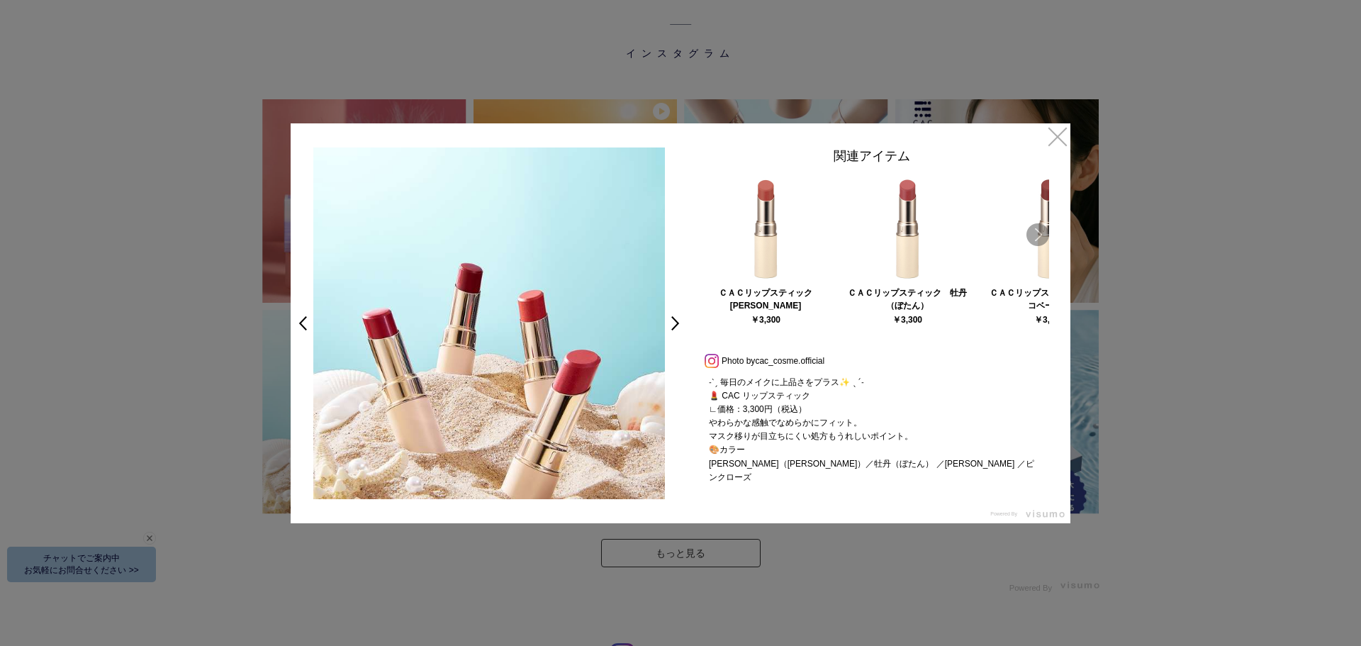
click at [1043, 235] on link "Next" at bounding box center [1037, 234] width 23 height 23
click at [1053, 146] on link "×" at bounding box center [1058, 136] width 26 height 26
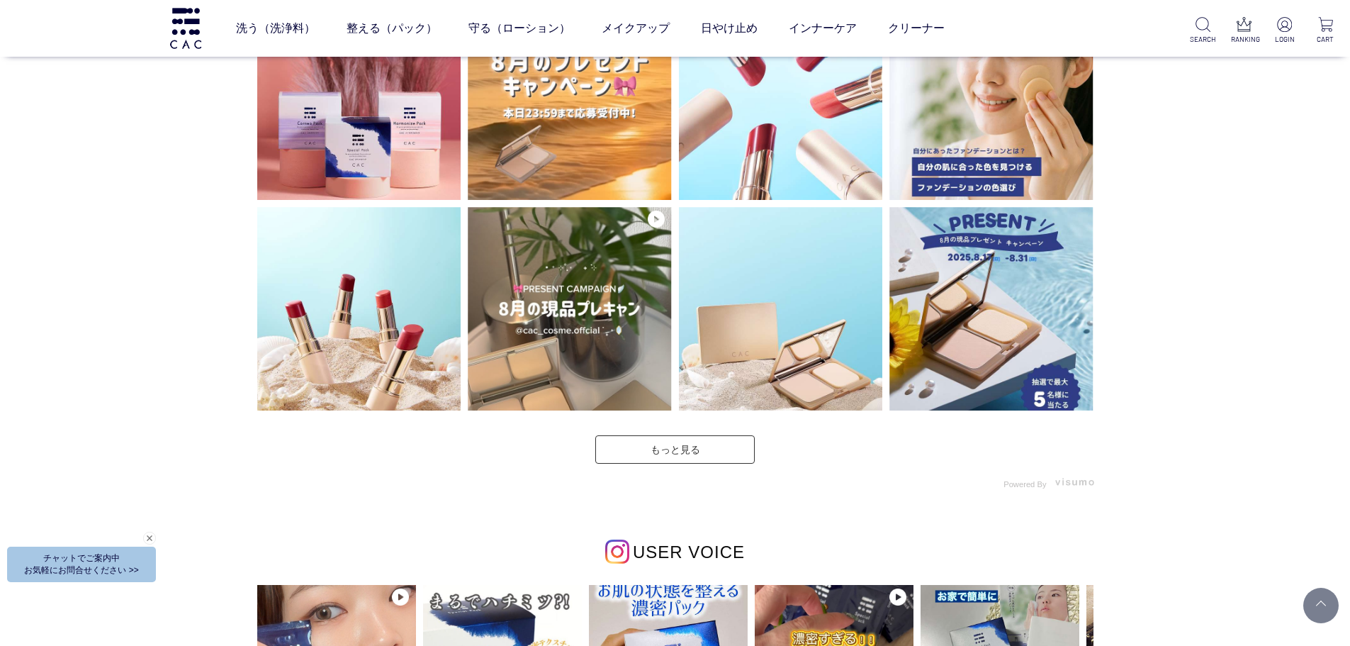
scroll to position [3756, 0]
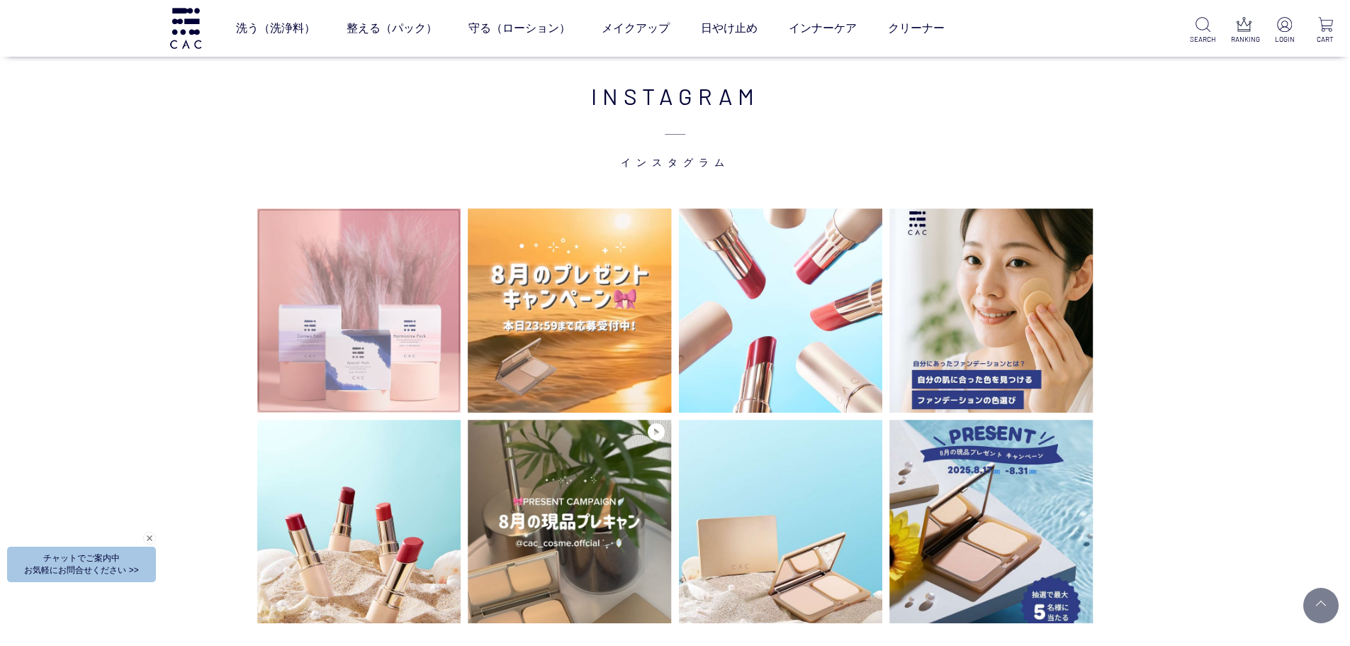
click at [359, 308] on img at bounding box center [359, 310] width 204 height 204
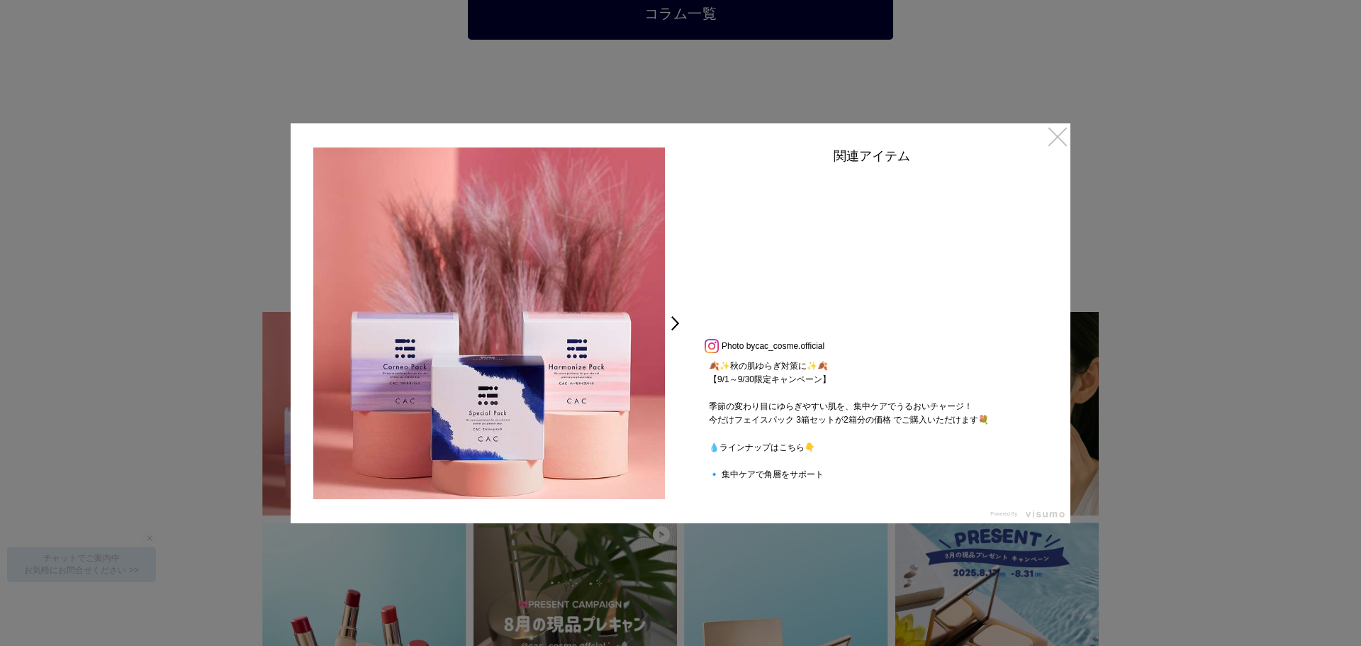
click at [1054, 139] on link "×" at bounding box center [1058, 136] width 26 height 26
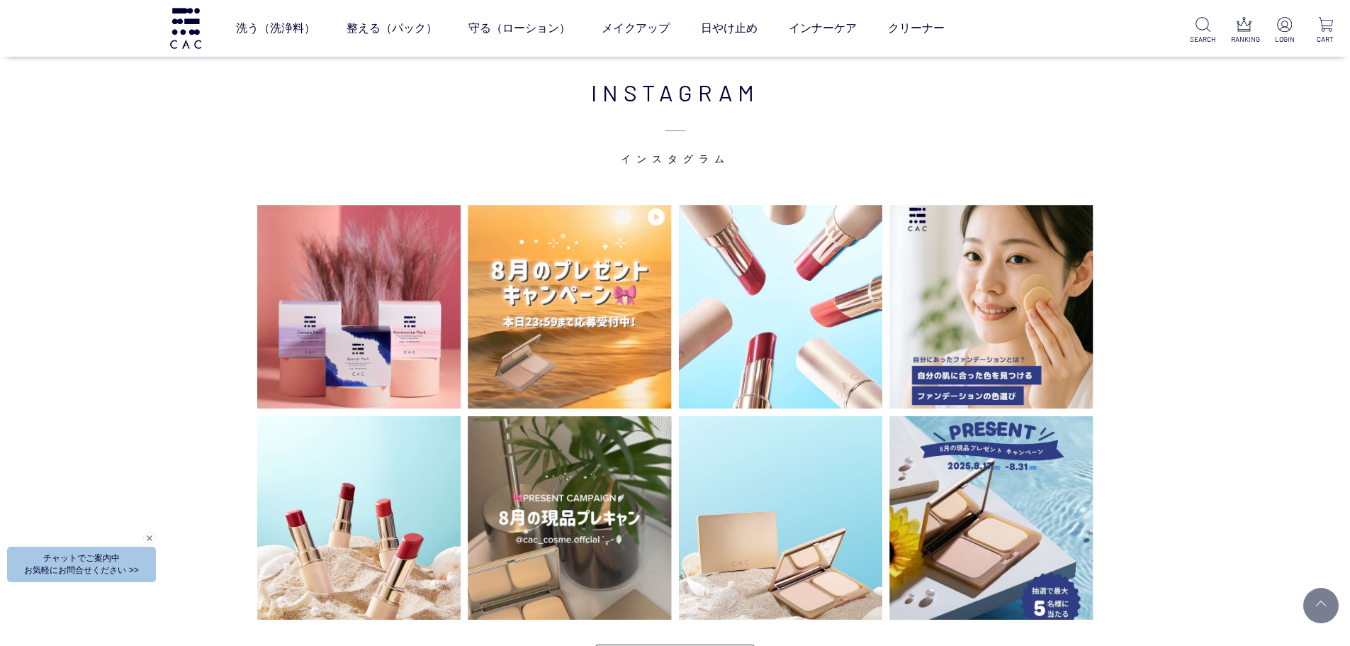
scroll to position [3752, 0]
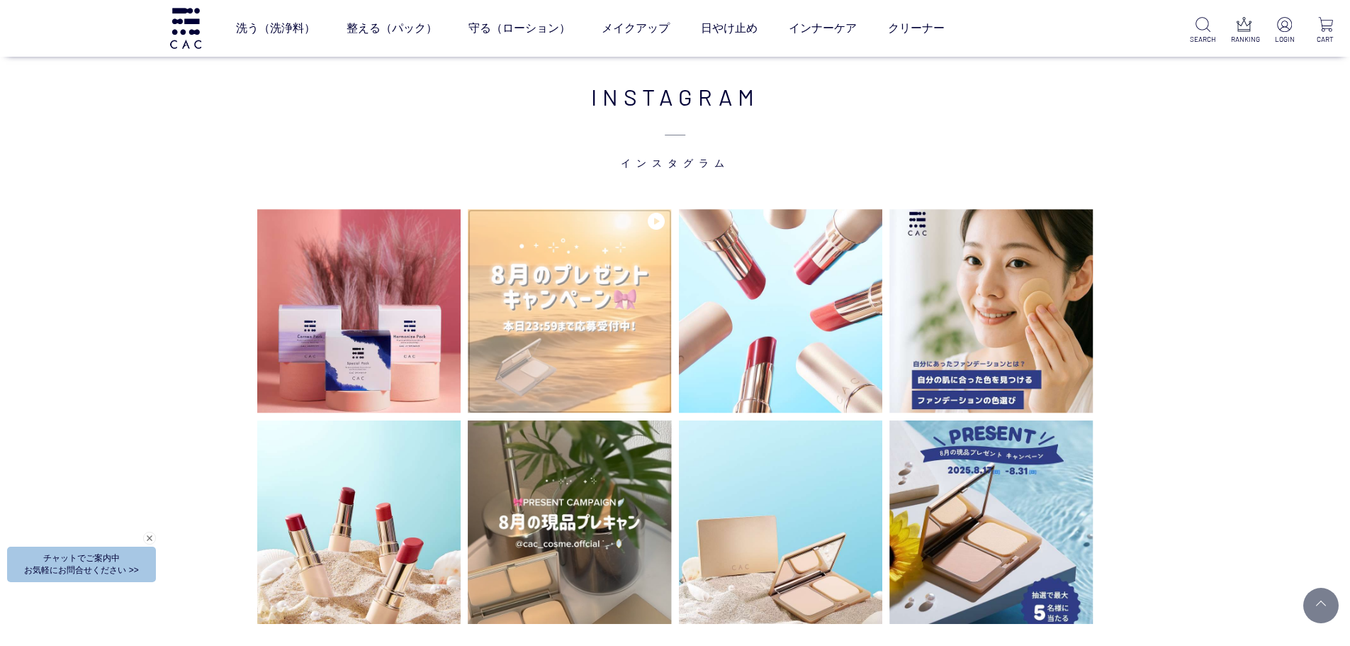
click at [558, 349] on img at bounding box center [570, 311] width 204 height 204
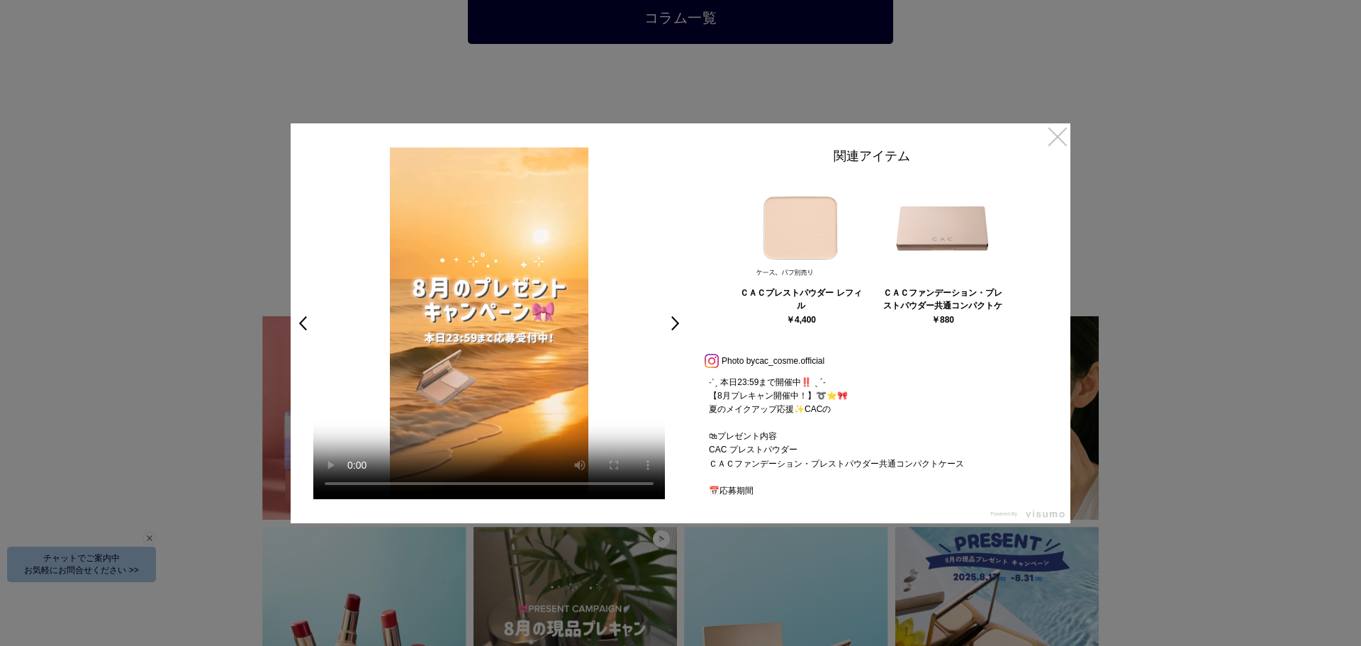
click at [1048, 133] on link "×" at bounding box center [1058, 136] width 26 height 26
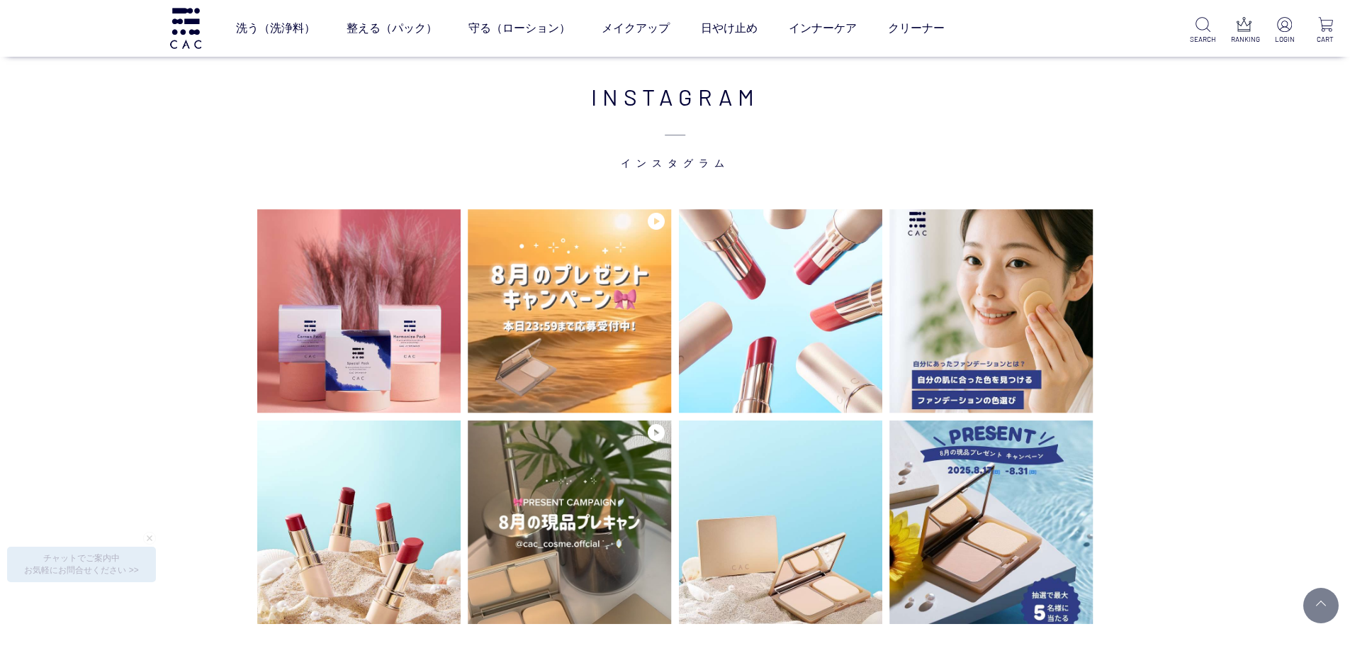
scroll to position [3747, 0]
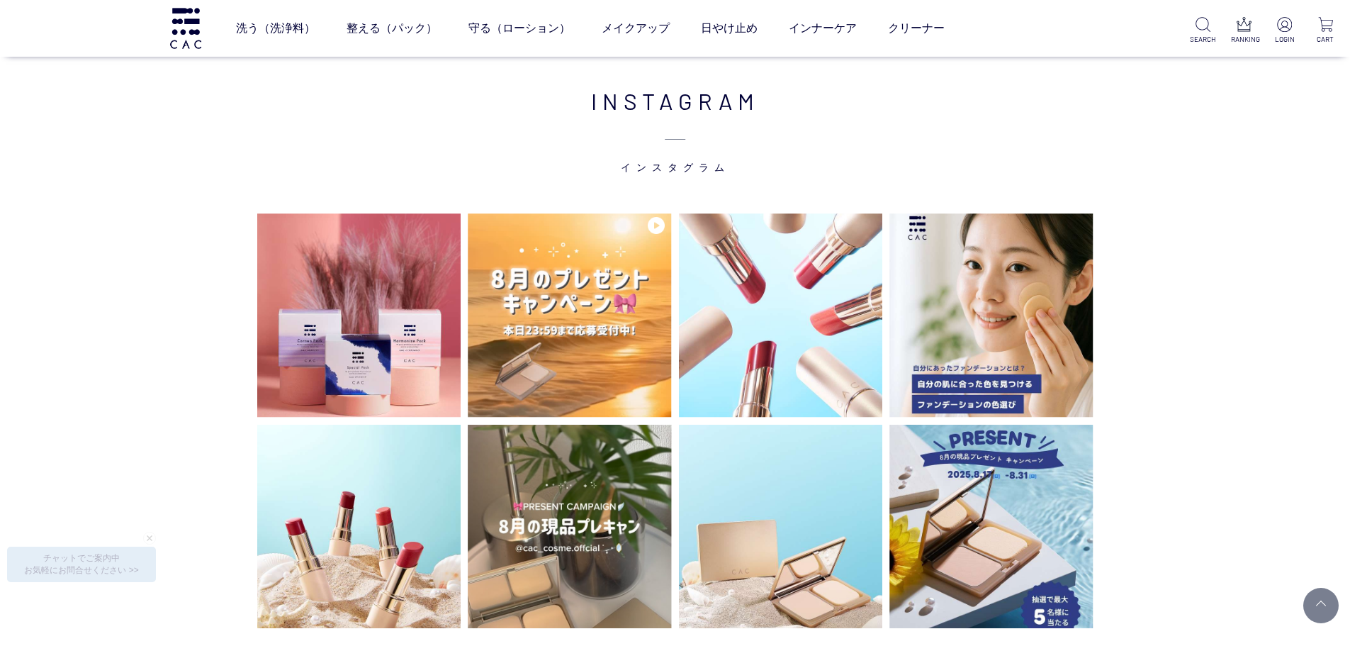
click at [171, 221] on div "INSTAGRAM インスタグラム" at bounding box center [675, 604] width 1350 height 1183
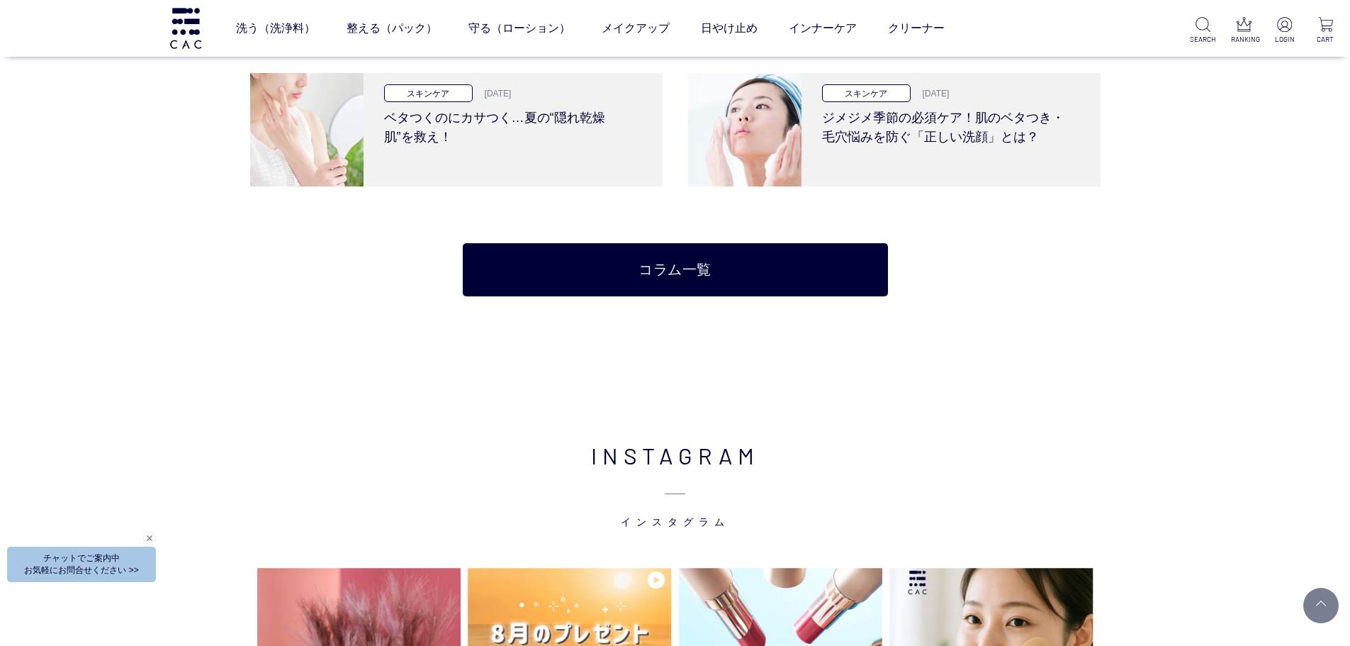
scroll to position [3039, 0]
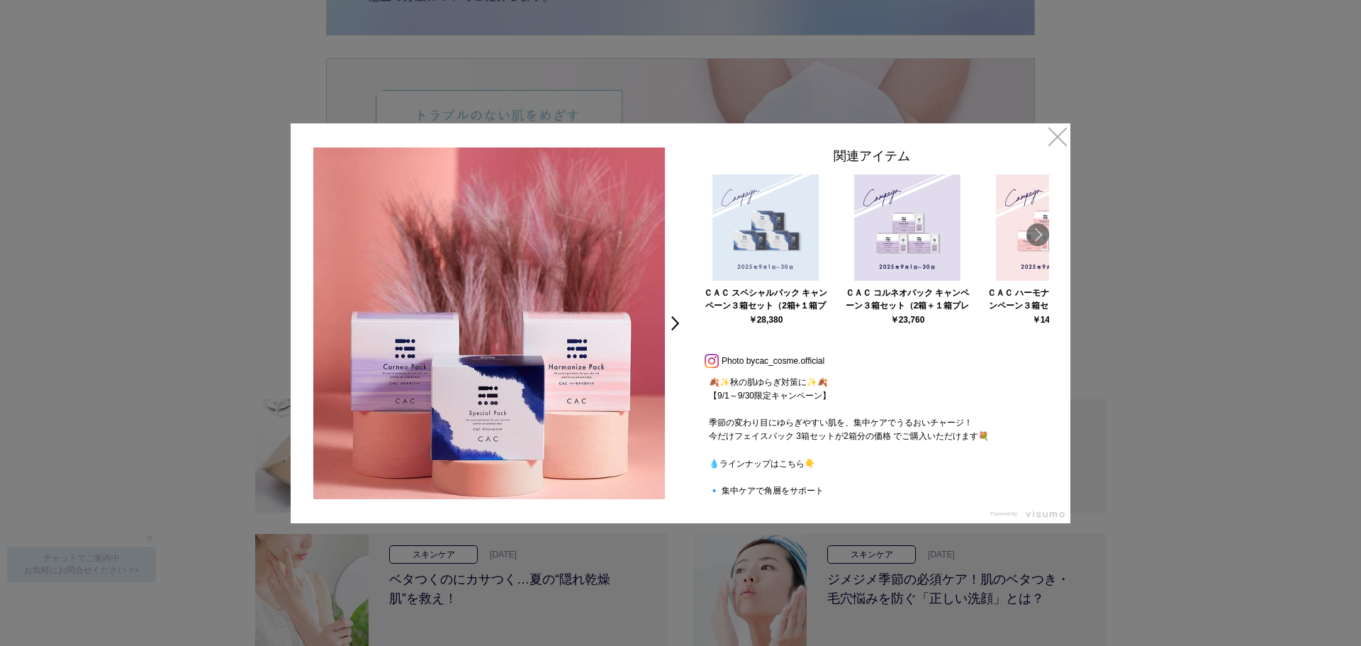
click at [764, 250] on img at bounding box center [765, 227] width 106 height 106
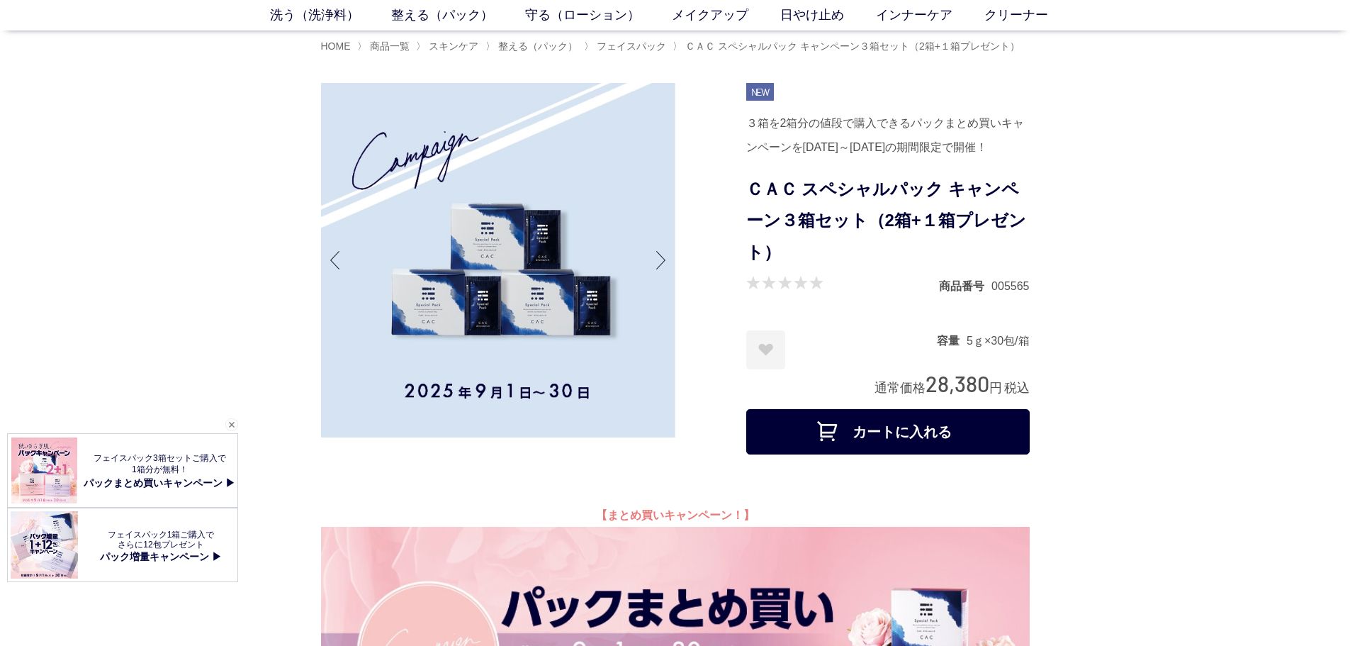
scroll to position [71, 0]
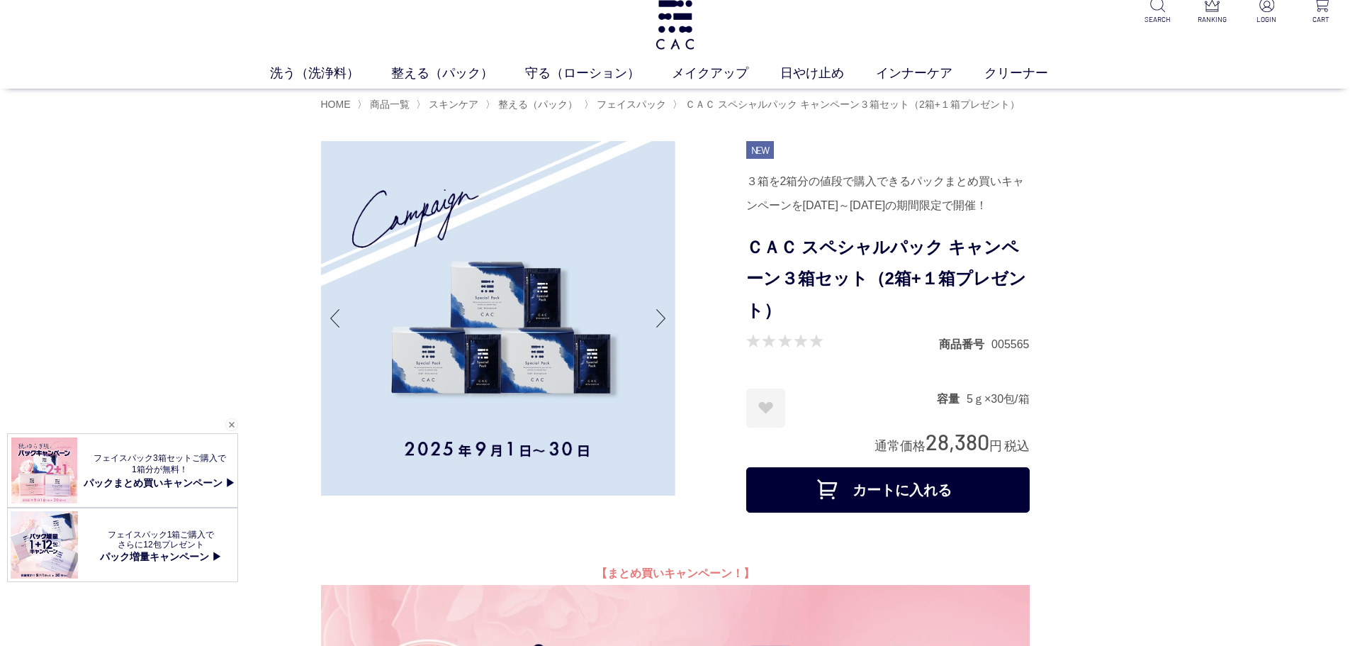
scroll to position [0, 0]
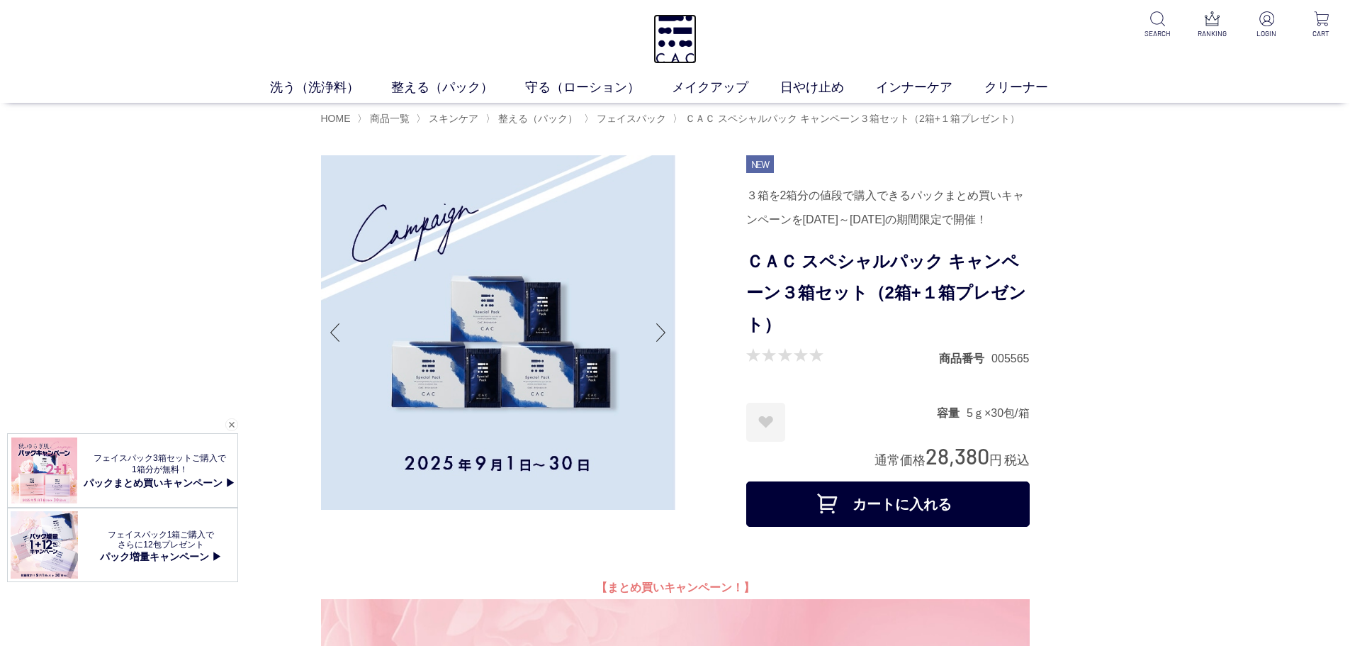
drag, startPoint x: 674, startPoint y: 28, endPoint x: 541, endPoint y: 34, distance: 133.3
click at [674, 29] on img at bounding box center [674, 39] width 43 height 50
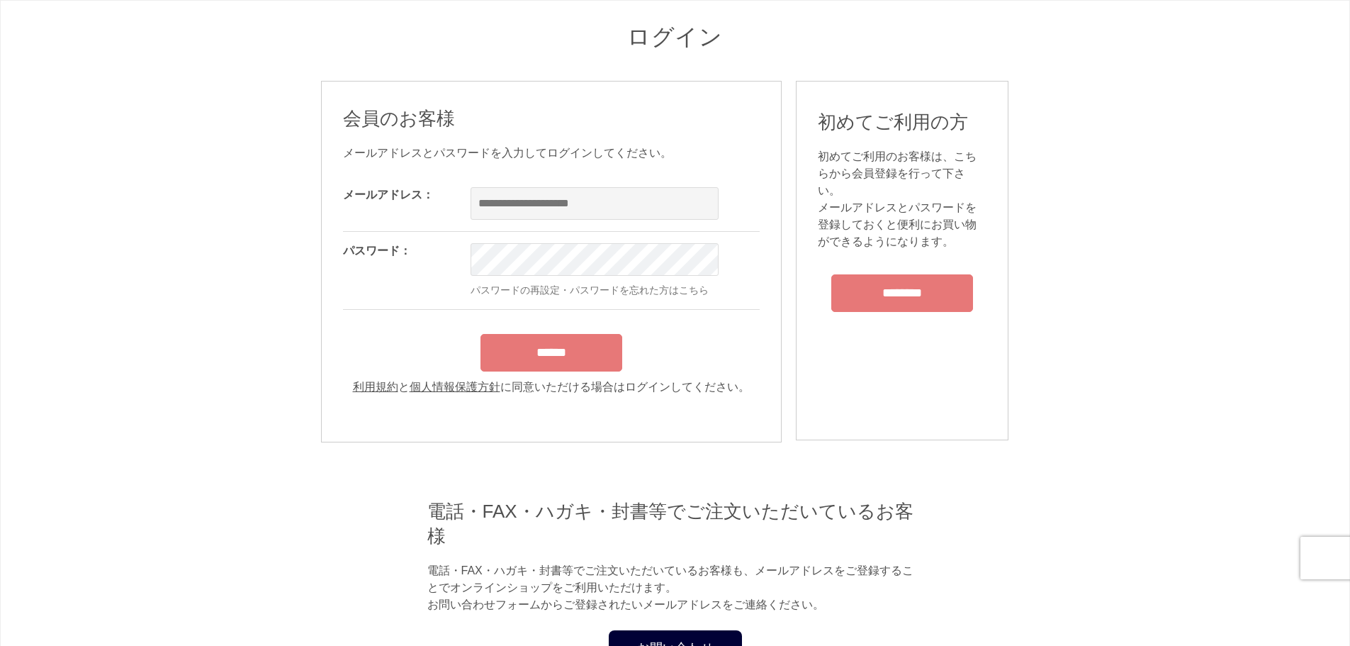
drag, startPoint x: 303, startPoint y: 528, endPoint x: 112, endPoint y: 459, distance: 203.6
click at [303, 527] on div "ログイン 会員のお客様 メールアドレスとパスワードを入力してログインしてください。 メールアドレス： OK パスワード： OK パスワードの再設定・パスワード…" at bounding box center [675, 425] width 751 height 806
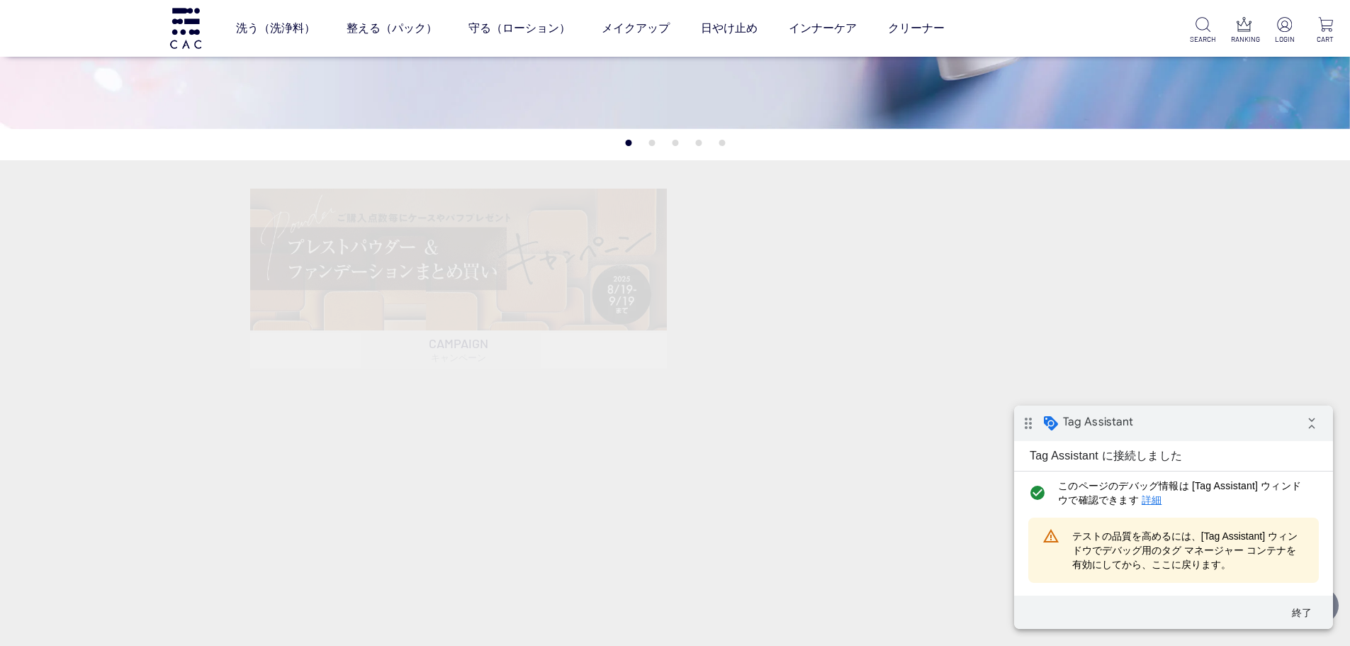
scroll to position [425, 0]
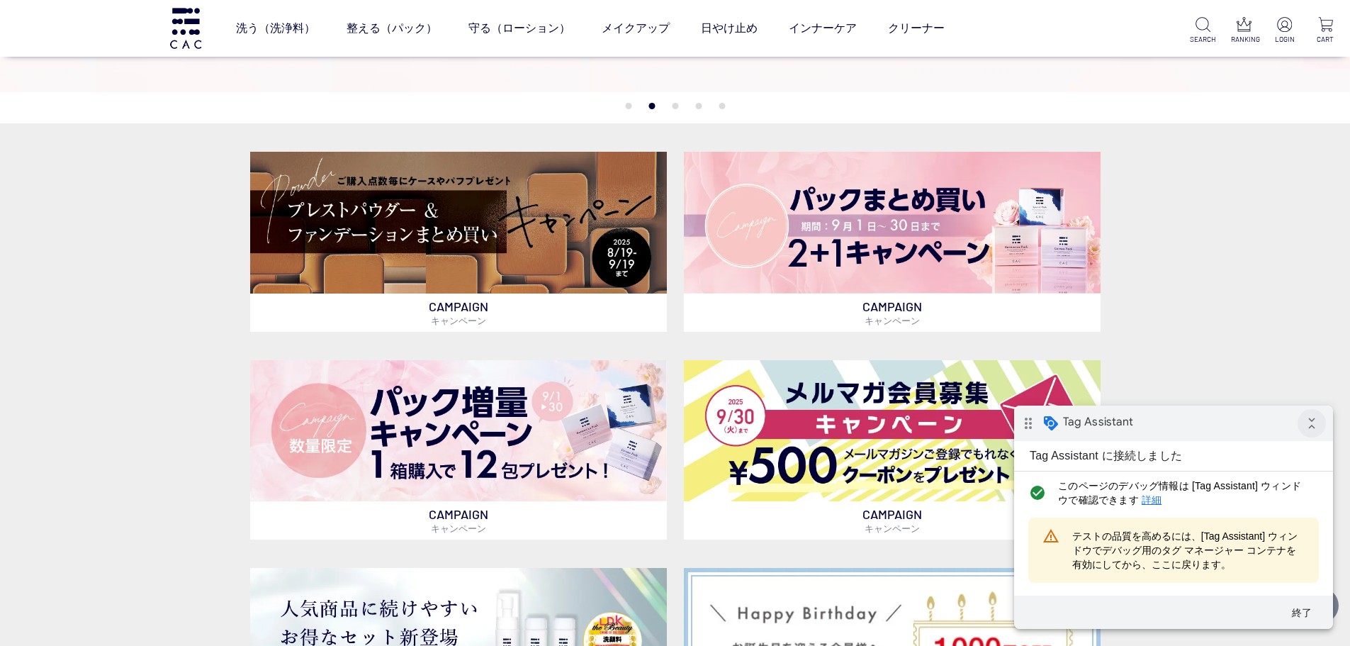
click at [1318, 430] on icon "collapse_all" at bounding box center [1312, 423] width 28 height 28
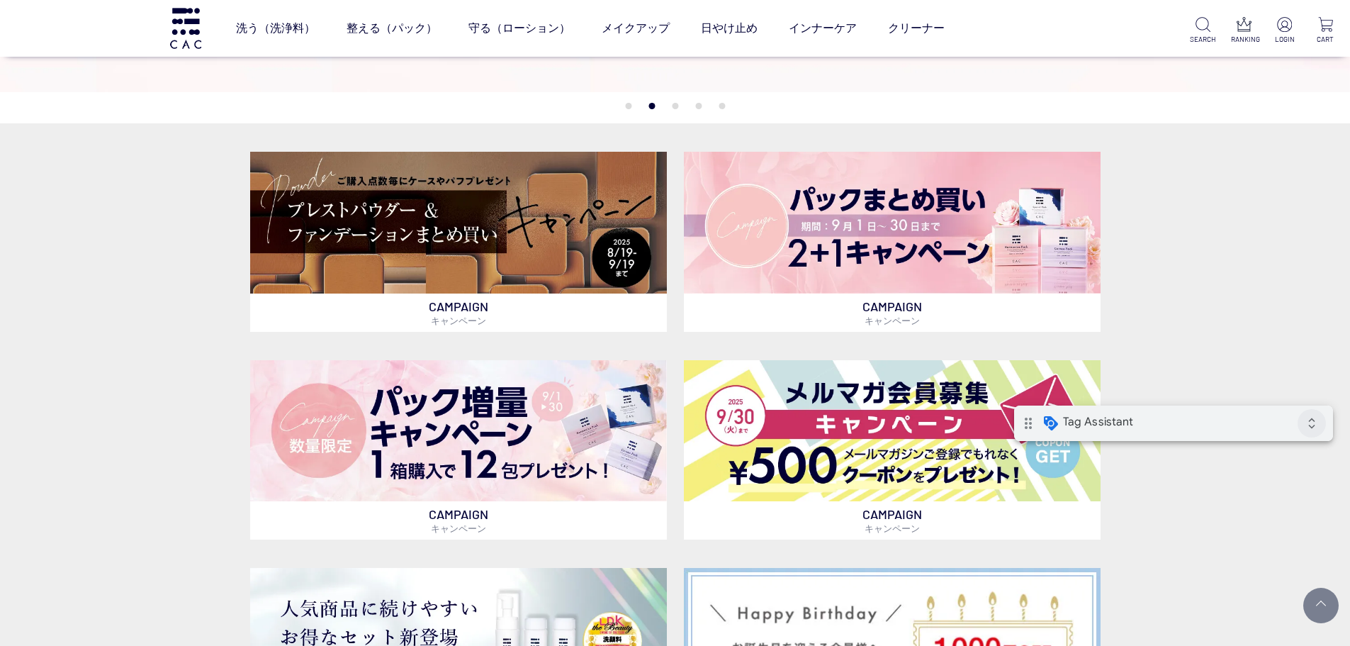
click at [1317, 429] on icon "expand_all" at bounding box center [1312, 423] width 28 height 28
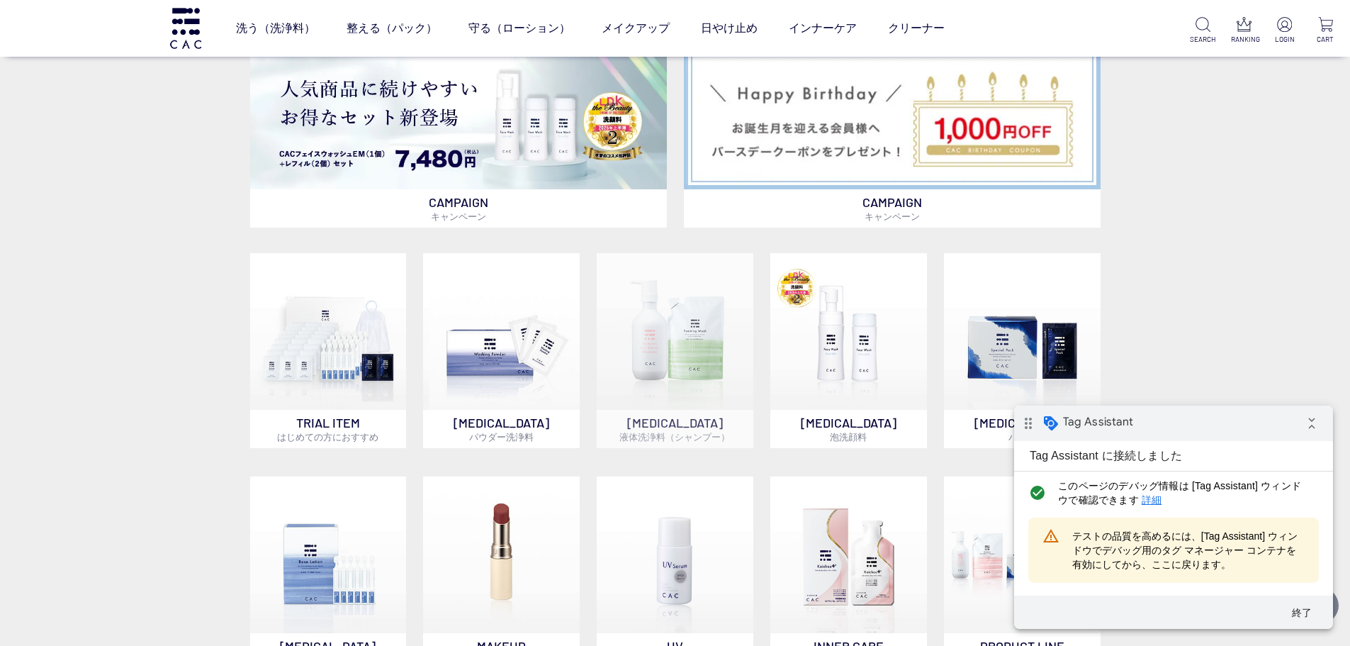
scroll to position [850, 0]
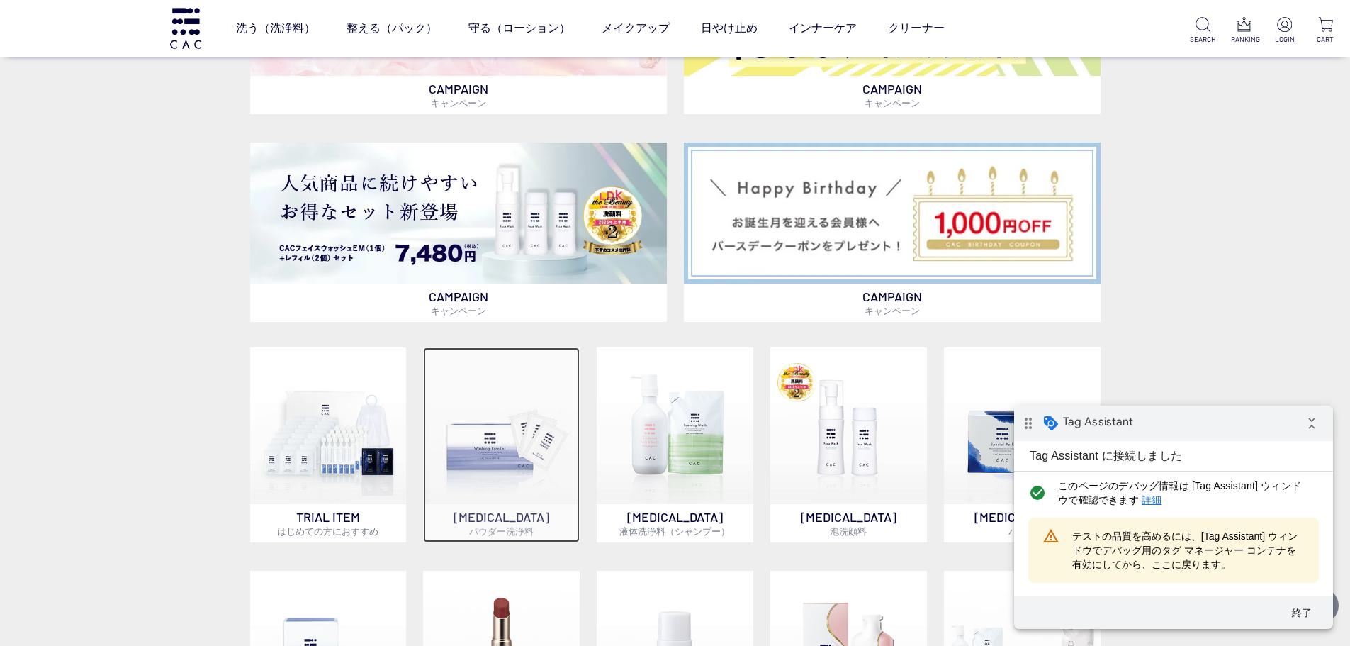
click at [542, 456] on img at bounding box center [501, 425] width 157 height 157
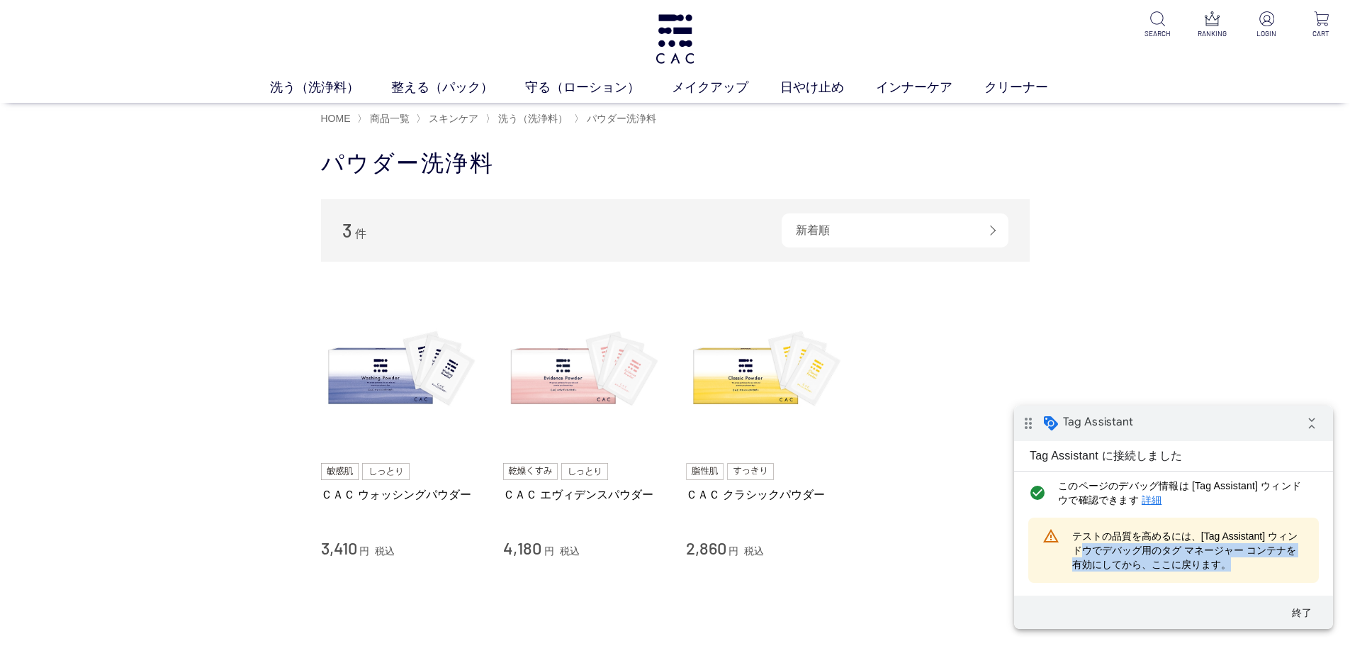
drag, startPoint x: 1079, startPoint y: 549, endPoint x: 1259, endPoint y: 566, distance: 181.4
click at [1259, 566] on span "テストの品質を高めるには、[Tag Assistant] ウィンドウでデバッグ用のタグ マネージャー コンテナを有効にしてから、ここに戻ります。" at bounding box center [1188, 550] width 232 height 43
click at [1259, 567] on span "テストの品質を高めるには、[Tag Assistant] ウィンドウでデバッグ用のタグ マネージャー コンテナを有効にしてから、ここに戻ります。" at bounding box center [1188, 550] width 232 height 43
click at [1067, 550] on div "warning_amber テストの品質を高めるには、[Tag Assistant] ウィンドウでデバッグ用のタグ マネージャー コンテナを有効にしてから、こ…" at bounding box center [1173, 549] width 291 height 65
click at [1025, 422] on icon "drag_indicator" at bounding box center [1028, 423] width 28 height 28
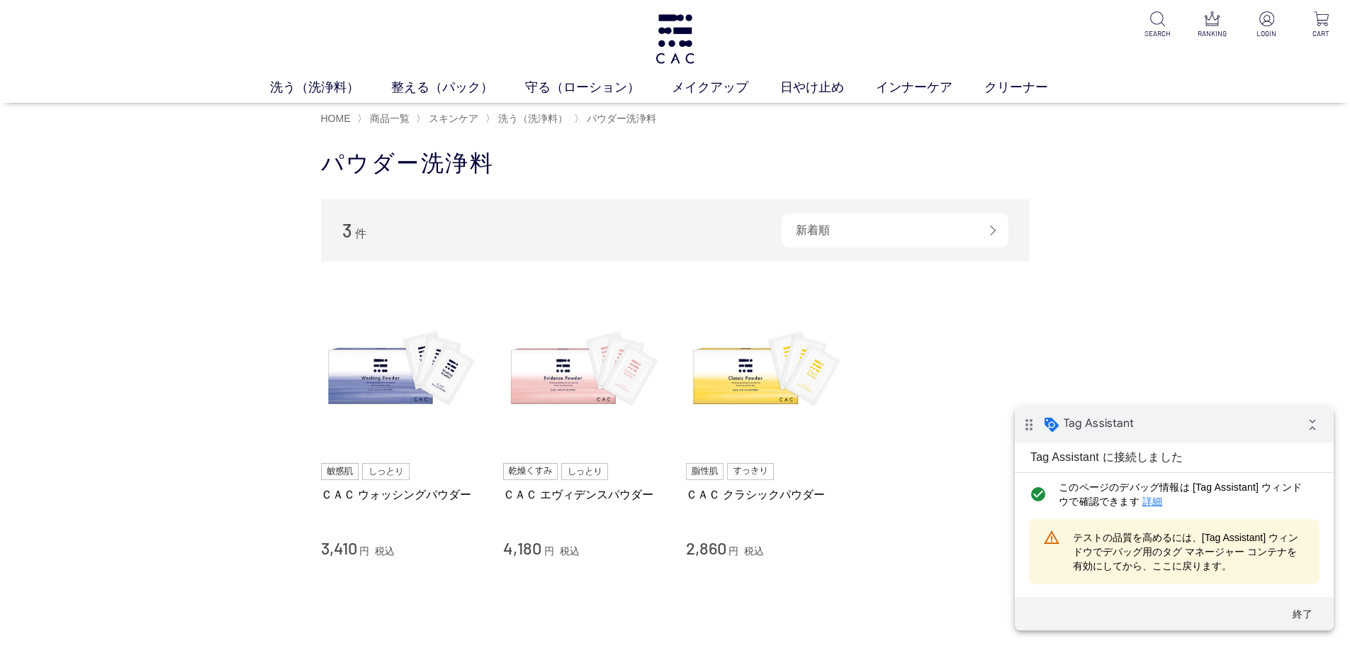
click at [1237, 150] on div "買い物かご 買い物かご内の商品 買い物かごは空です... カテゴリから探す 商品一覧 スキンケア 洗う（洗浄料） 液体洗浄料 パウダー洗浄料 泡洗顔料 グッズ…" at bounding box center [675, 410] width 1350 height 553
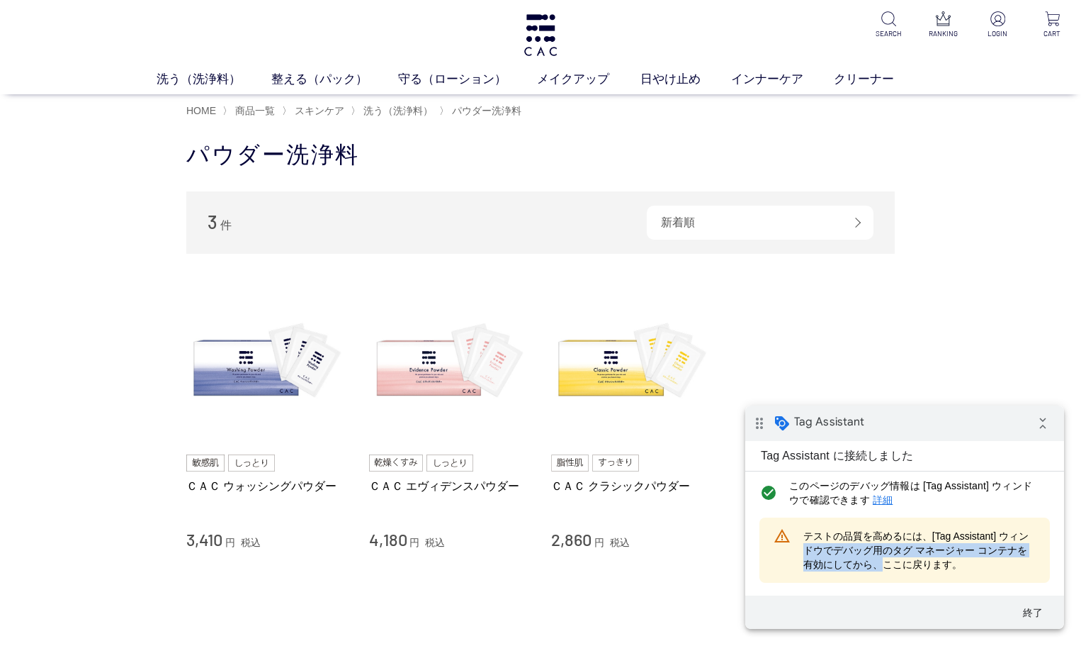
drag, startPoint x: 827, startPoint y: 568, endPoint x: 922, endPoint y: 573, distance: 95.1
click at [915, 573] on div "warning_amber テストの品質を高めるには、[Tag Assistant] ウィンドウでデバッグ用のタグ マネージャー コンテナを有効にしてから、こ…" at bounding box center [905, 549] width 291 height 65
click at [991, 568] on span "テストの品質を高めるには、[Tag Assistant] ウィンドウでデバッグ用のタグ マネージャー コンテナを有効にしてから、ここに戻ります。" at bounding box center [920, 550] width 232 height 43
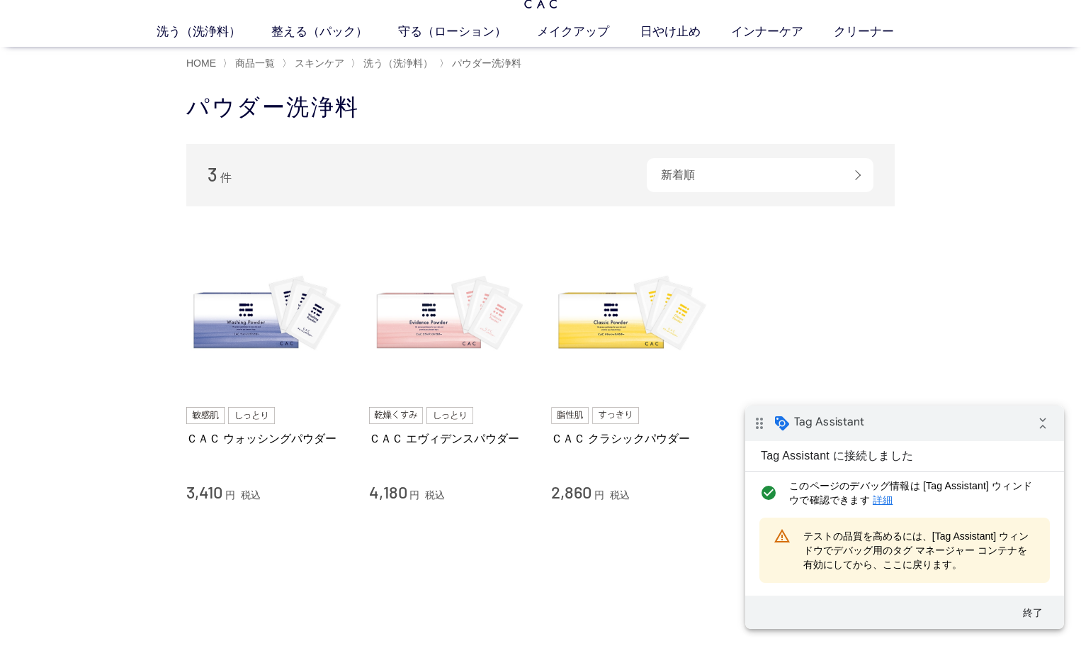
scroll to position [71, 0]
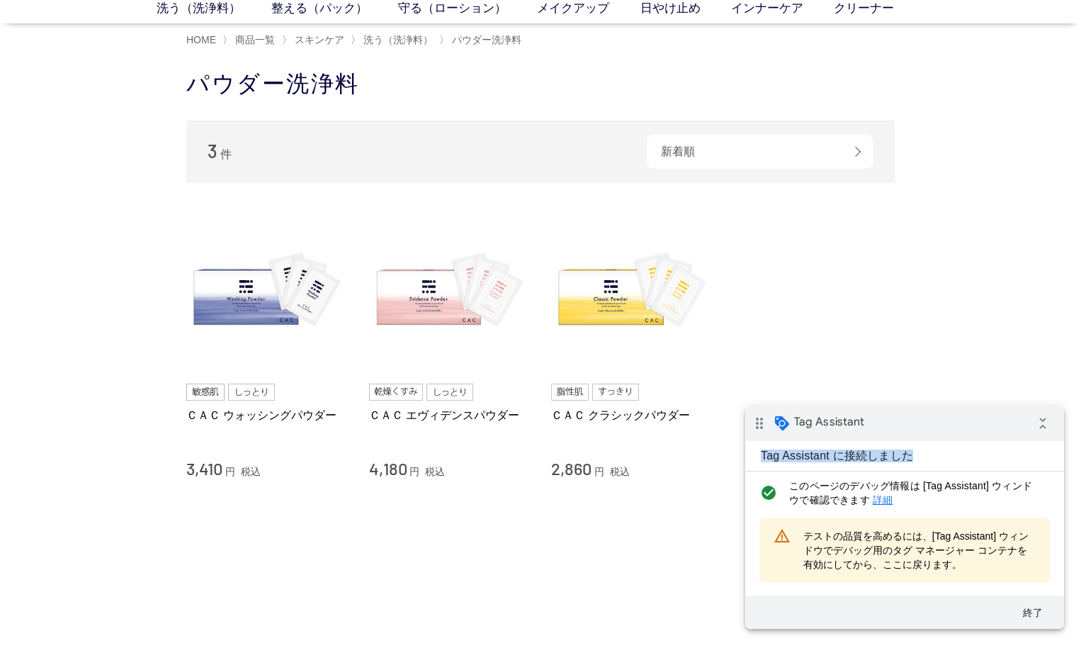
drag, startPoint x: 763, startPoint y: 461, endPoint x: 1024, endPoint y: 563, distance: 281.0
click at [952, 472] on div "Tag Assistant に接続しました check_circle このページのデバッグ情報は [Tag Assistant] ウィンドウで確認できます 詳細" at bounding box center [905, 477] width 319 height 73
click at [1035, 615] on button "終了" at bounding box center [1033, 613] width 51 height 26
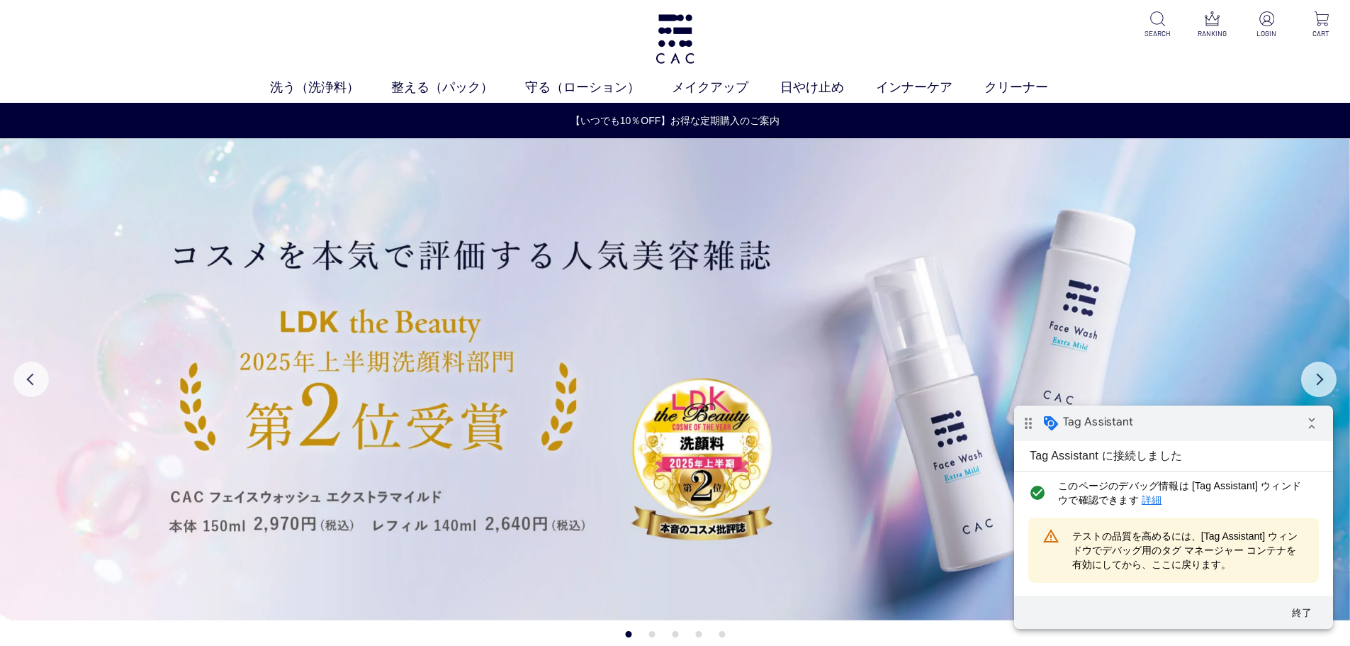
click at [1152, 551] on span "テストの品質を高めるには、[Tag Assistant] ウィンドウでデバッグ用のタグ マネージャー コンテナを有効にしてから、ここに戻ります。" at bounding box center [1188, 550] width 232 height 43
drag, startPoint x: 1076, startPoint y: 535, endPoint x: 1251, endPoint y: 560, distance: 176.1
click at [1251, 560] on span "テストの品質を高めるには、[Tag Assistant] ウィンドウでデバッグ用のタグ マネージャー コンテナを有効にしてから、ここに戻ります。" at bounding box center [1188, 550] width 232 height 43
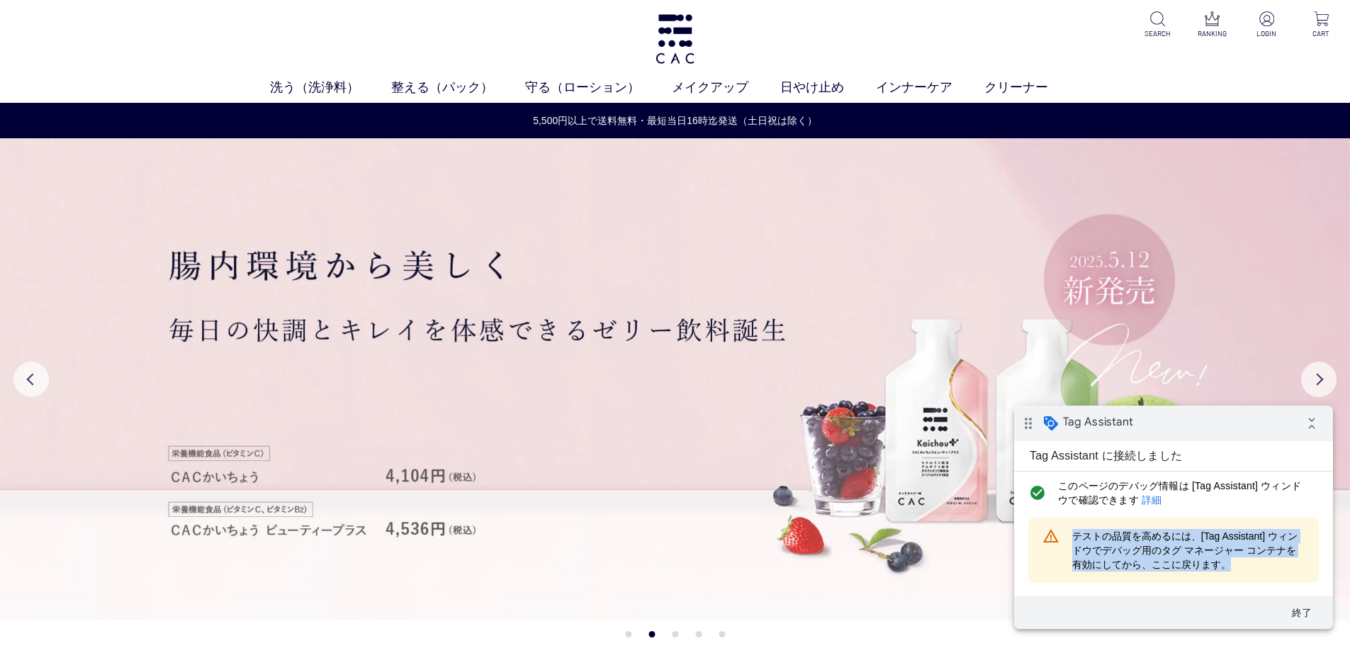
click at [1149, 502] on link "詳細" at bounding box center [1152, 499] width 20 height 11
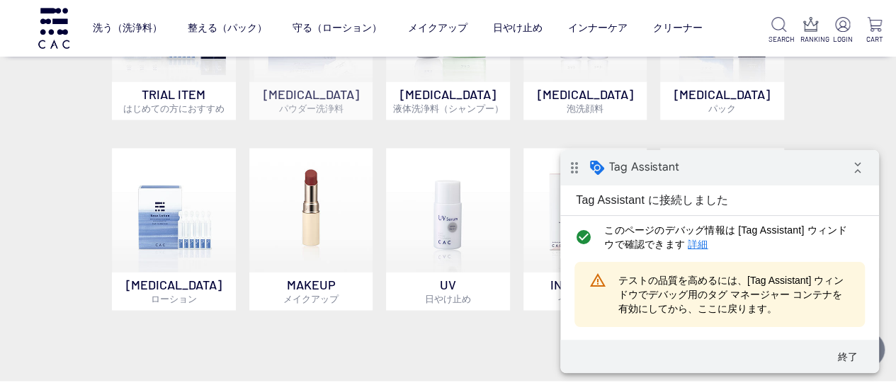
scroll to position [992, 0]
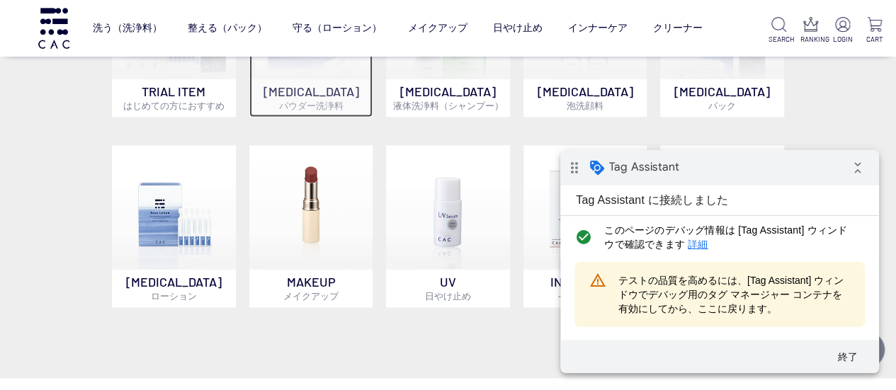
click at [298, 84] on p "[MEDICAL_DATA] パウダー洗浄料" at bounding box center [311, 98] width 124 height 38
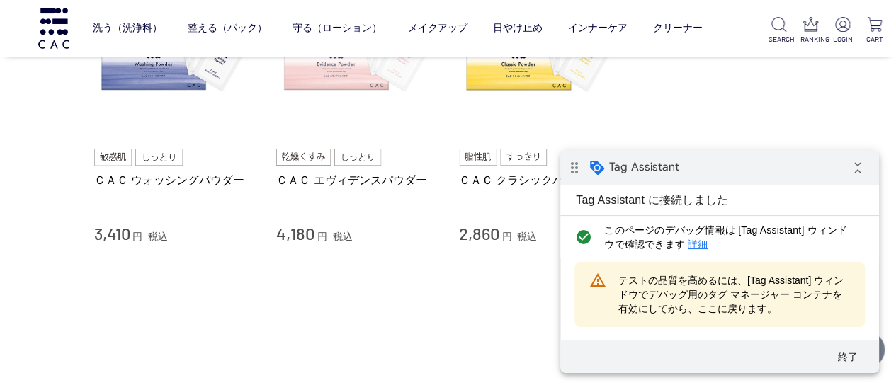
scroll to position [213, 0]
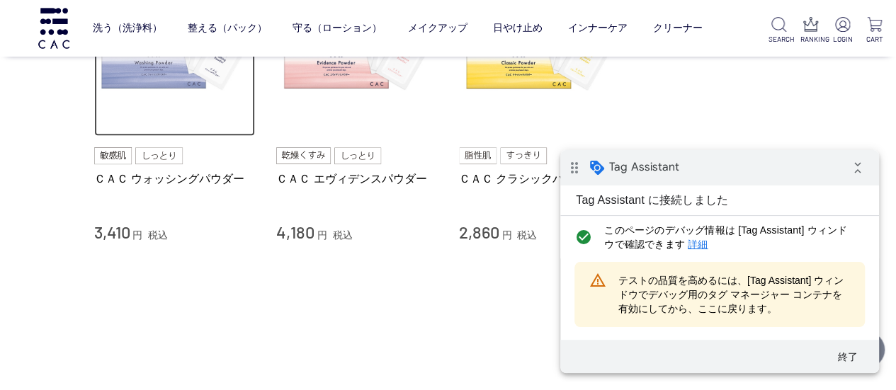
click at [165, 115] on img at bounding box center [175, 56] width 162 height 162
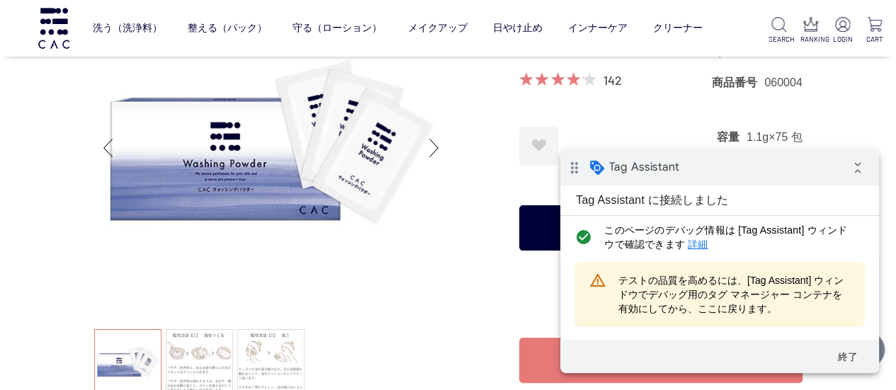
scroll to position [213, 0]
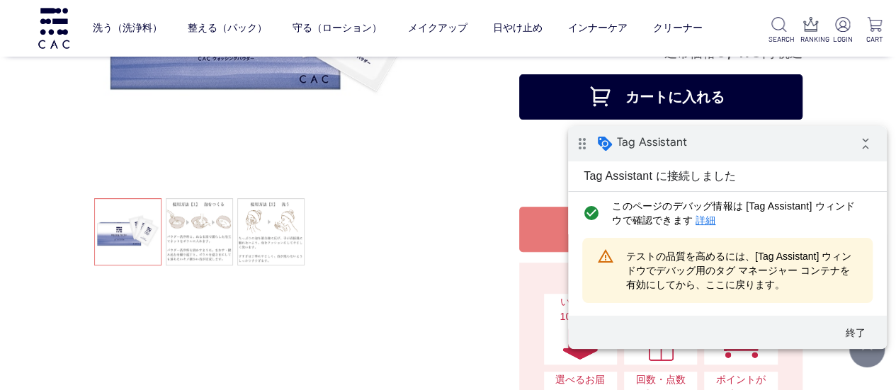
drag, startPoint x: 726, startPoint y: 146, endPoint x: 806, endPoint y: 159, distance: 80.4
click at [726, 146] on div "drag_indicator Tag Assistant collapse_all" at bounding box center [727, 143] width 319 height 35
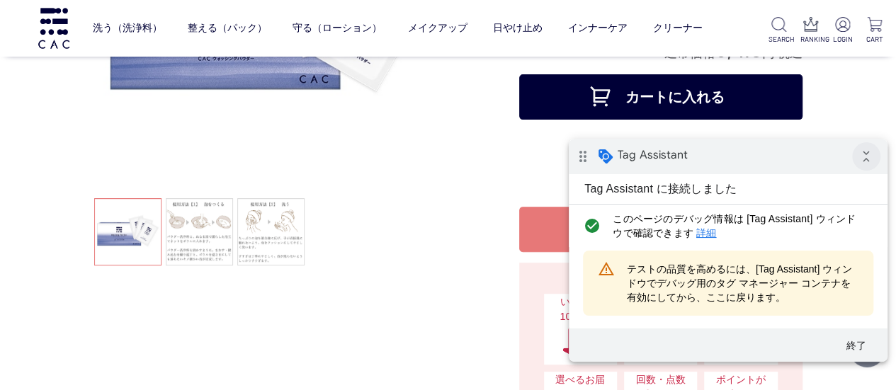
click at [860, 162] on icon "collapse_all" at bounding box center [867, 156] width 28 height 28
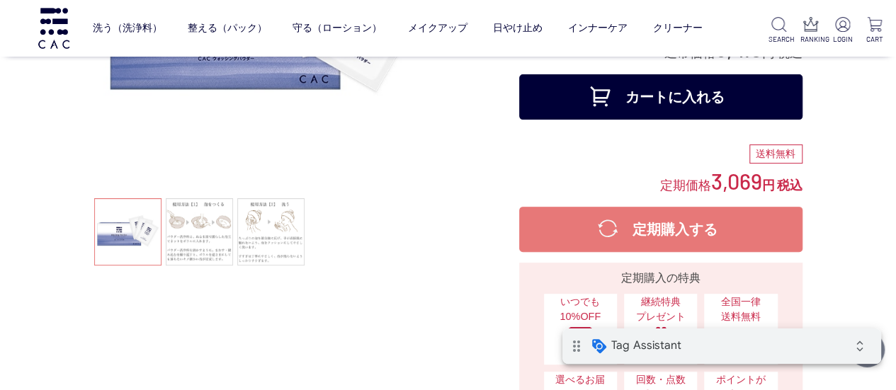
click at [736, 350] on div "drag_indicator Tag Assistant expand_all" at bounding box center [722, 346] width 319 height 35
drag, startPoint x: 648, startPoint y: 101, endPoint x: 551, endPoint y: 184, distance: 127.2
click at [648, 101] on button "カートに入れる" at bounding box center [660, 96] width 283 height 45
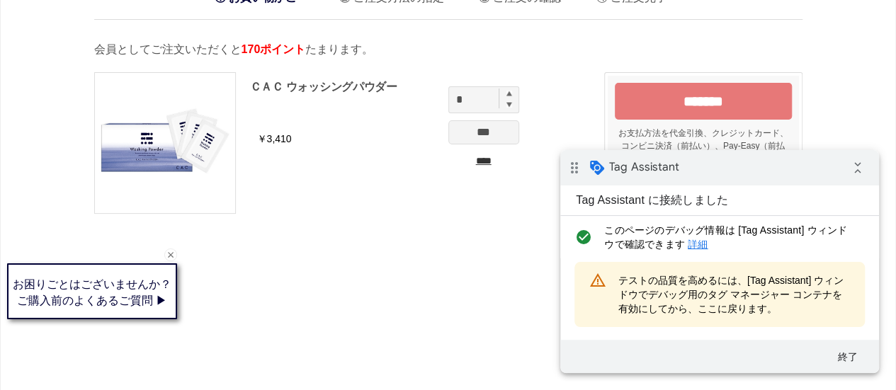
scroll to position [71, 0]
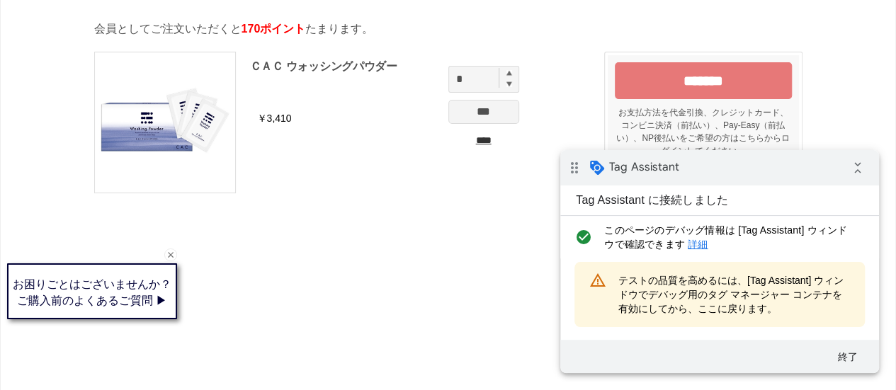
drag, startPoint x: 690, startPoint y: 87, endPoint x: 906, endPoint y: 56, distance: 218.4
click at [690, 87] on input "*******" at bounding box center [703, 80] width 177 height 37
